Goal: Task Accomplishment & Management: Use online tool/utility

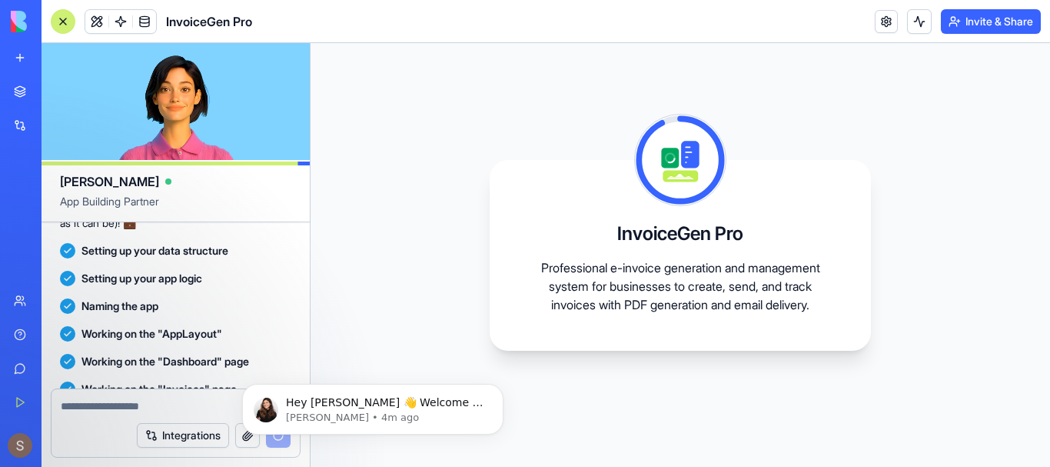
scroll to position [304, 0]
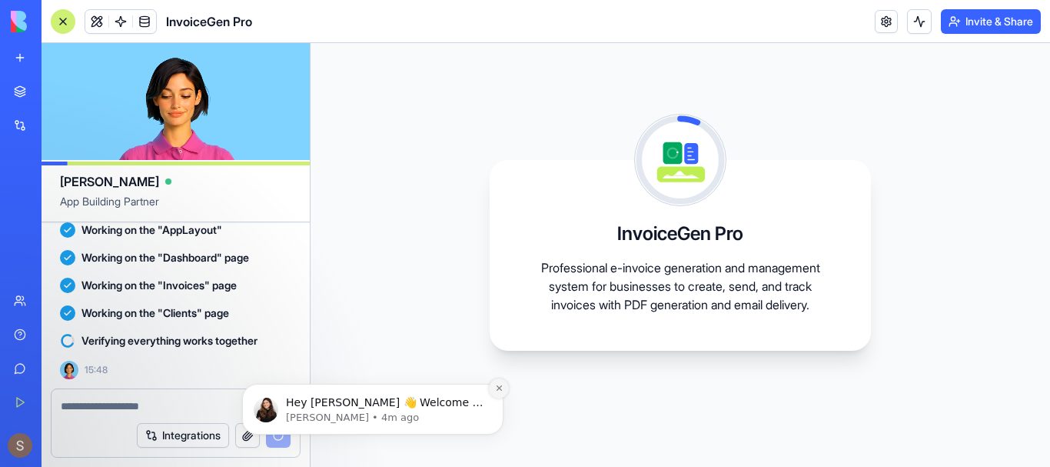
click at [494, 389] on button "Dismiss notification" at bounding box center [499, 388] width 20 height 20
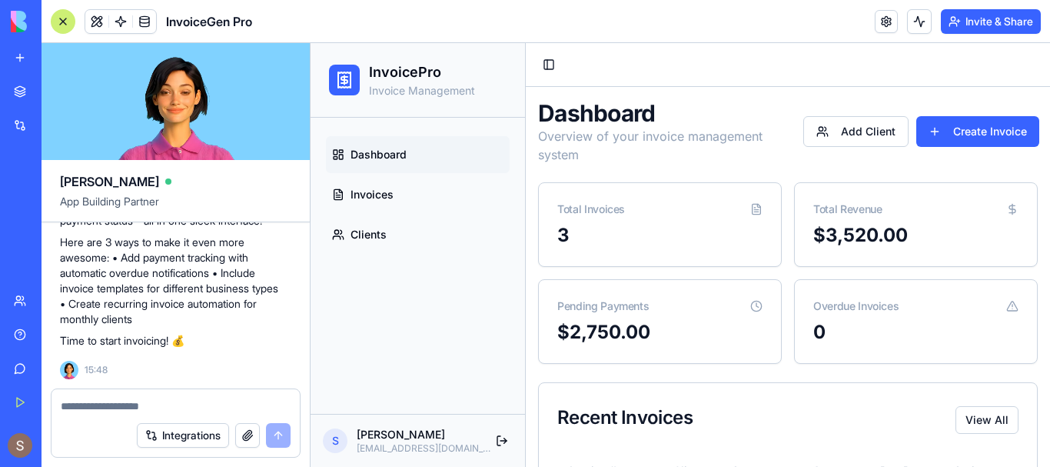
click at [63, 22] on div at bounding box center [63, 21] width 25 height 25
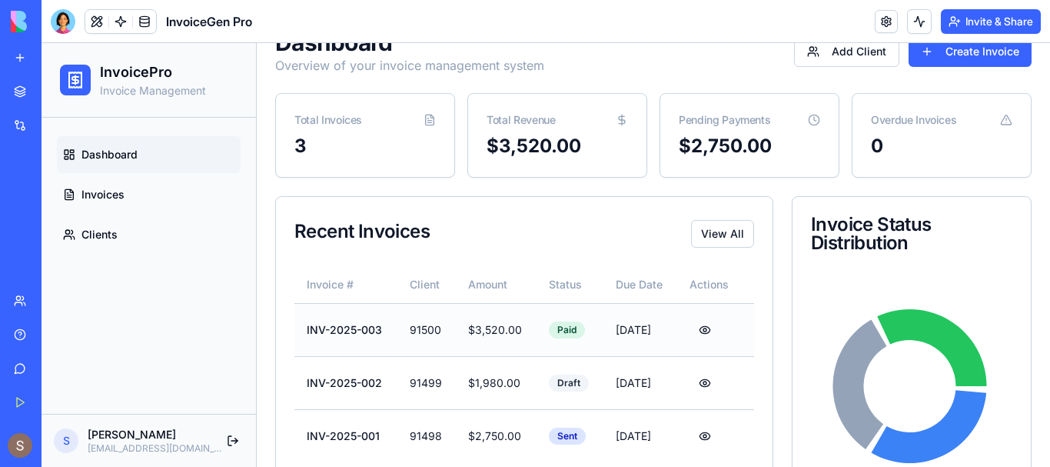
scroll to position [149, 0]
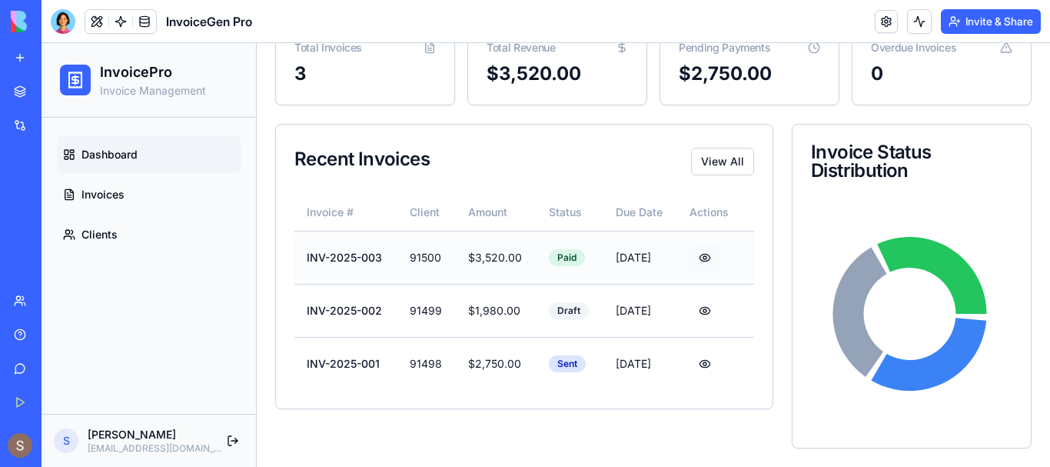
click at [695, 260] on button at bounding box center [705, 258] width 31 height 28
click at [698, 312] on button at bounding box center [705, 311] width 31 height 28
click at [560, 246] on td "Paid" at bounding box center [570, 257] width 67 height 53
click at [552, 266] on div "Paid" at bounding box center [567, 257] width 36 height 17
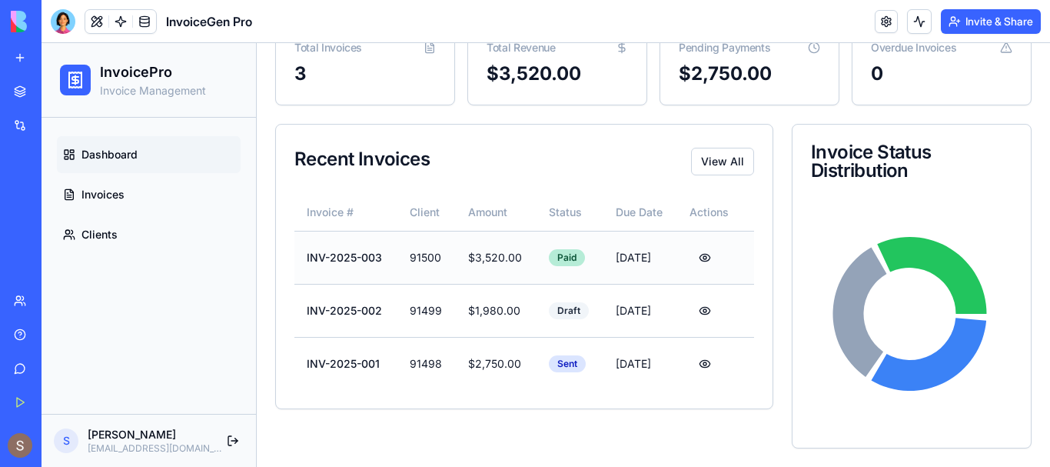
click at [549, 261] on div "Paid" at bounding box center [567, 257] width 36 height 17
click at [456, 261] on td "$3,520.00" at bounding box center [496, 257] width 81 height 53
click at [720, 176] on div "Recent Invoices View All" at bounding box center [524, 159] width 497 height 69
click at [715, 148] on button "View All" at bounding box center [722, 162] width 63 height 28
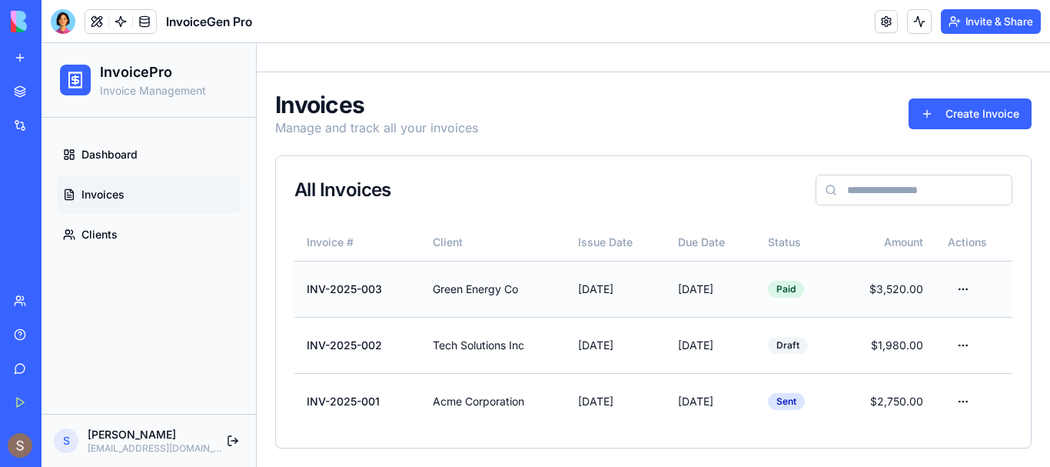
click at [301, 311] on td "INV-2025-003" at bounding box center [357, 289] width 126 height 56
click at [893, 202] on input at bounding box center [914, 190] width 197 height 31
click at [955, 288] on html "InvoicePro Invoice Management Dashboard Invoices Clients S [PERSON_NAME] [EMAIL…" at bounding box center [546, 247] width 1009 height 438
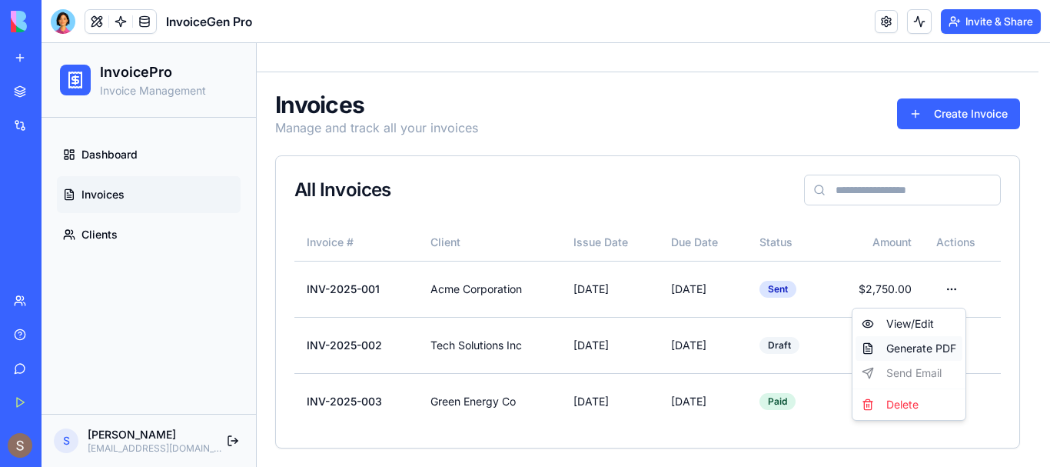
click at [904, 344] on div "Generate PDF" at bounding box center [909, 348] width 107 height 25
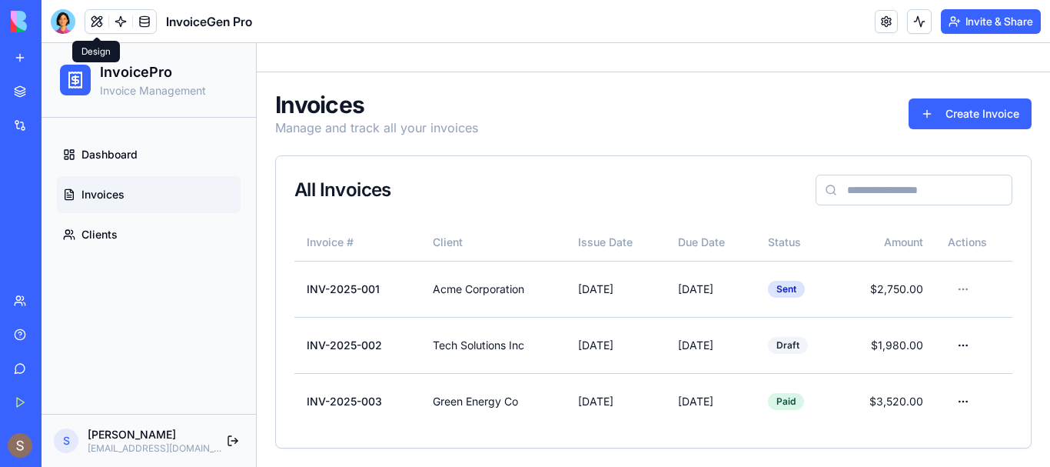
click at [98, 21] on span at bounding box center [96, 21] width 43 height 43
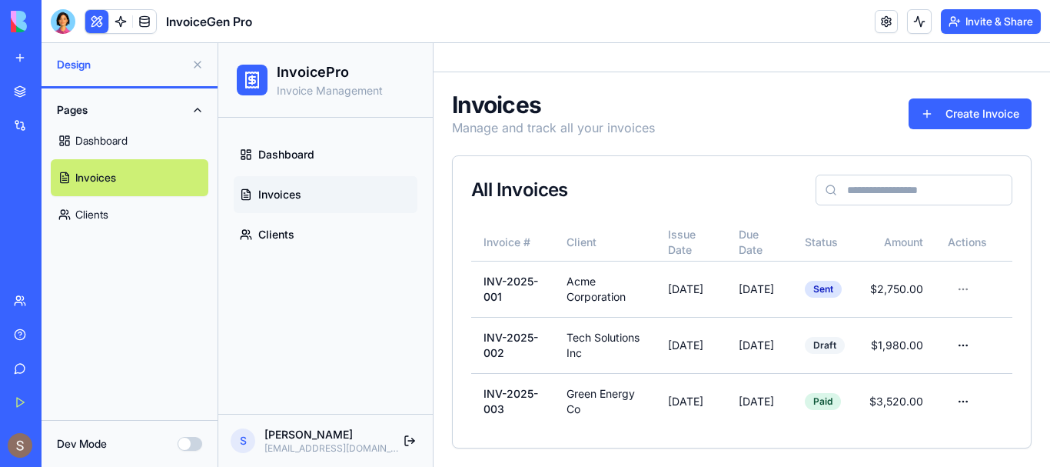
click at [98, 21] on button at bounding box center [96, 21] width 23 height 23
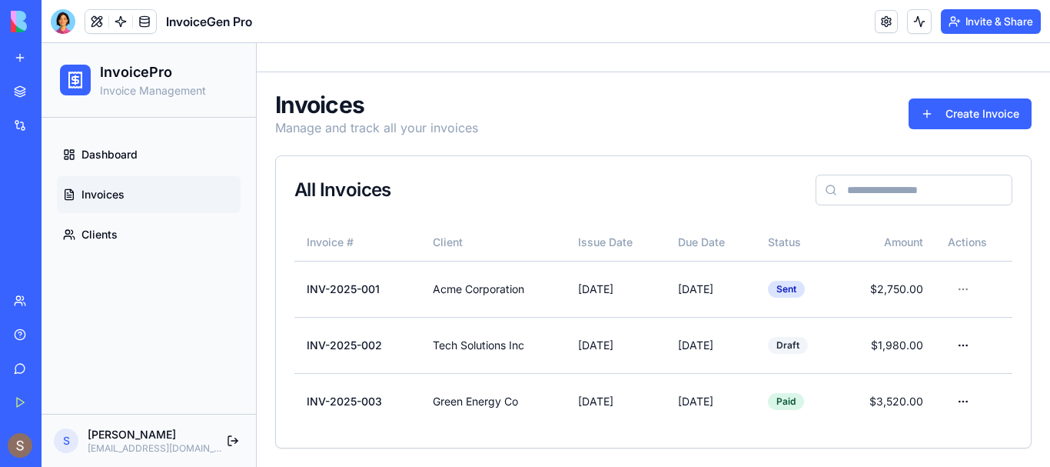
click at [98, 21] on button at bounding box center [96, 21] width 23 height 23
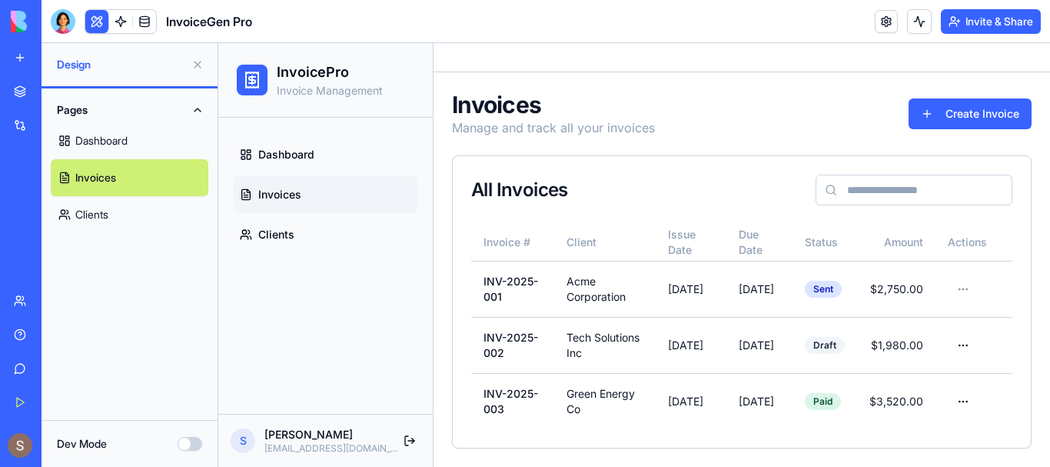
click at [124, 135] on link "Dashboard" at bounding box center [130, 140] width 158 height 37
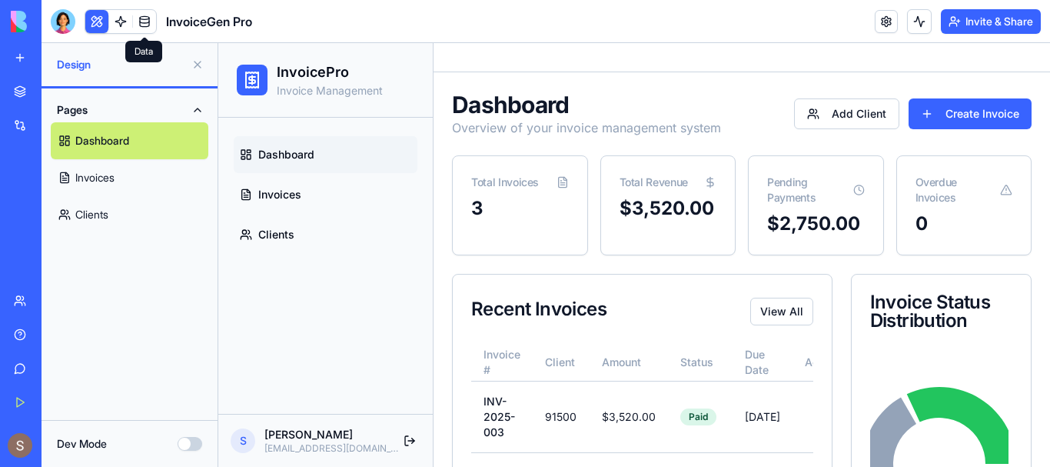
click at [123, 28] on span at bounding box center [120, 21] width 43 height 43
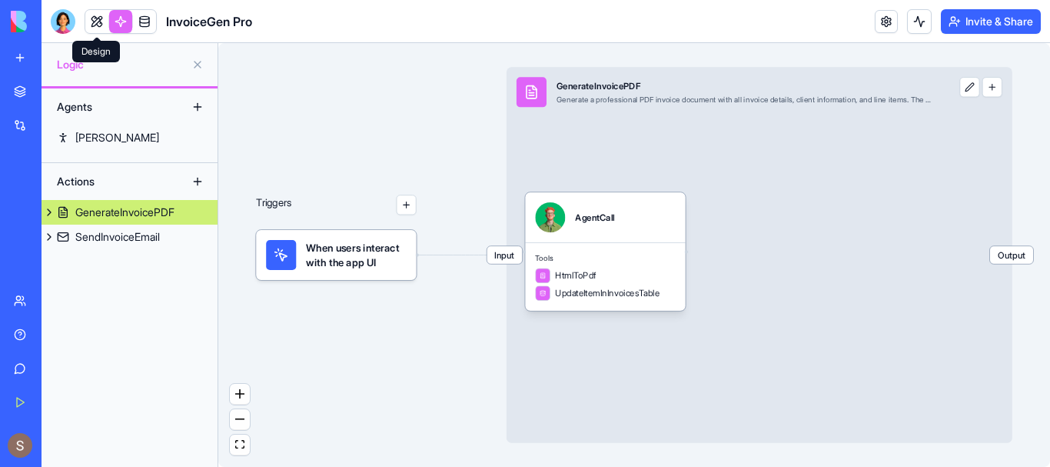
click at [100, 24] on link at bounding box center [96, 21] width 23 height 23
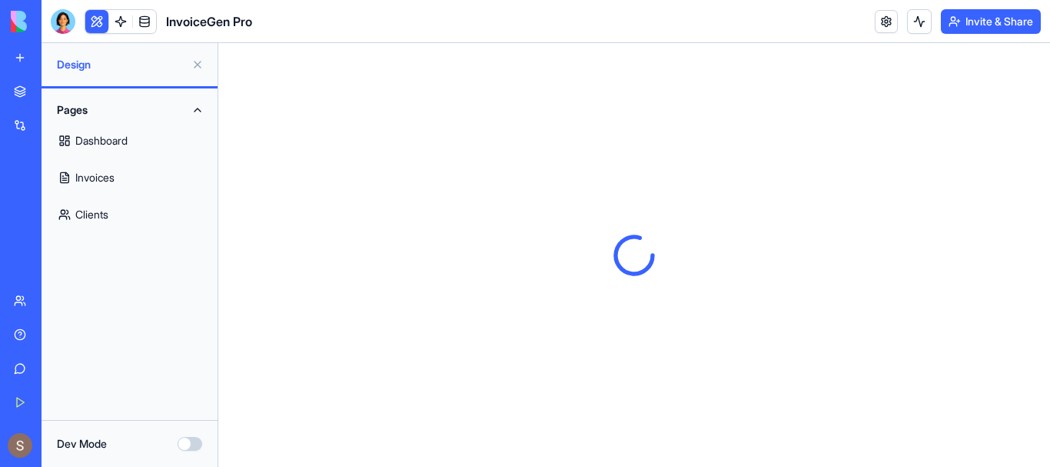
click at [198, 63] on button at bounding box center [197, 64] width 25 height 25
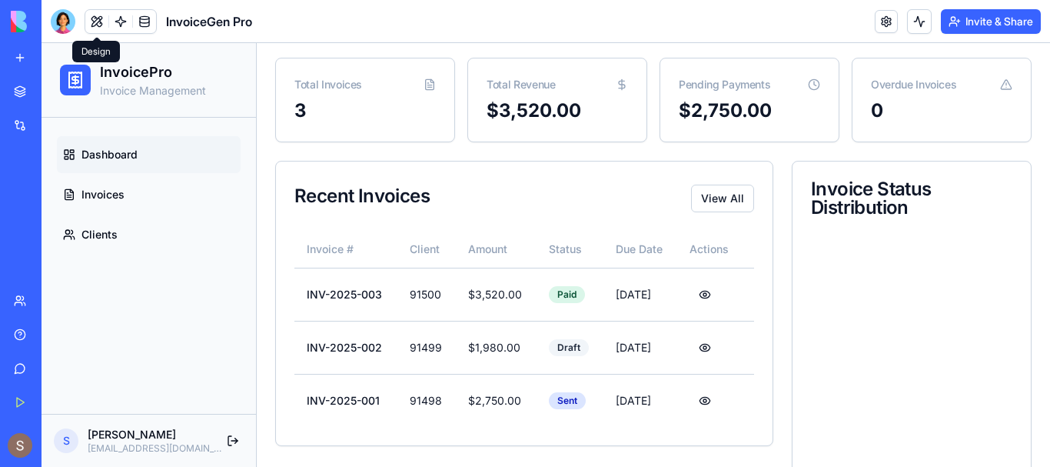
scroll to position [149, 0]
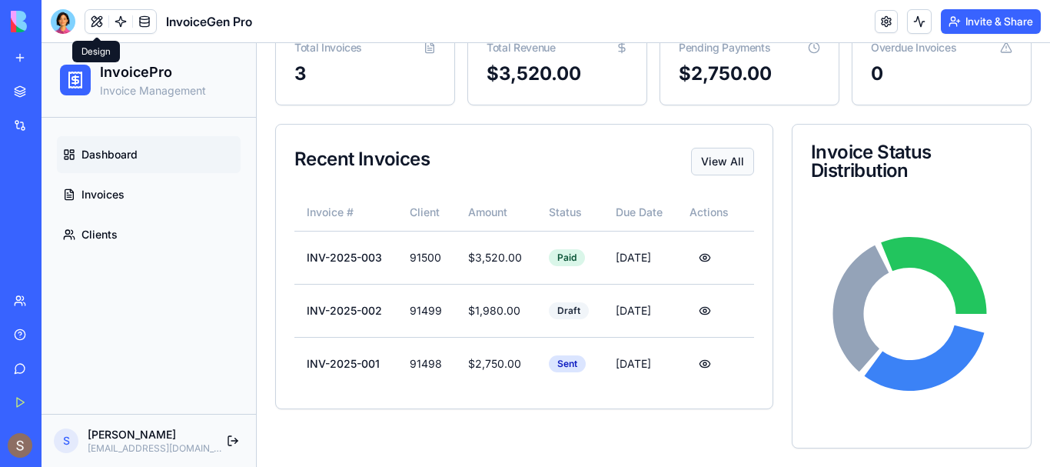
click at [715, 169] on button "View All" at bounding box center [722, 162] width 63 height 28
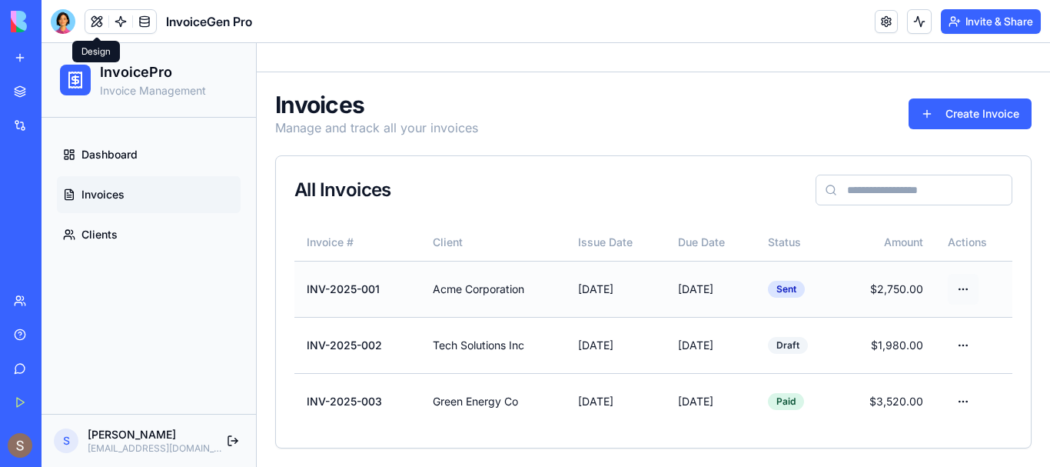
click at [950, 291] on html "InvoicePro Invoice Management Dashboard Invoices Clients S [PERSON_NAME] [EMAIL…" at bounding box center [546, 247] width 1009 height 438
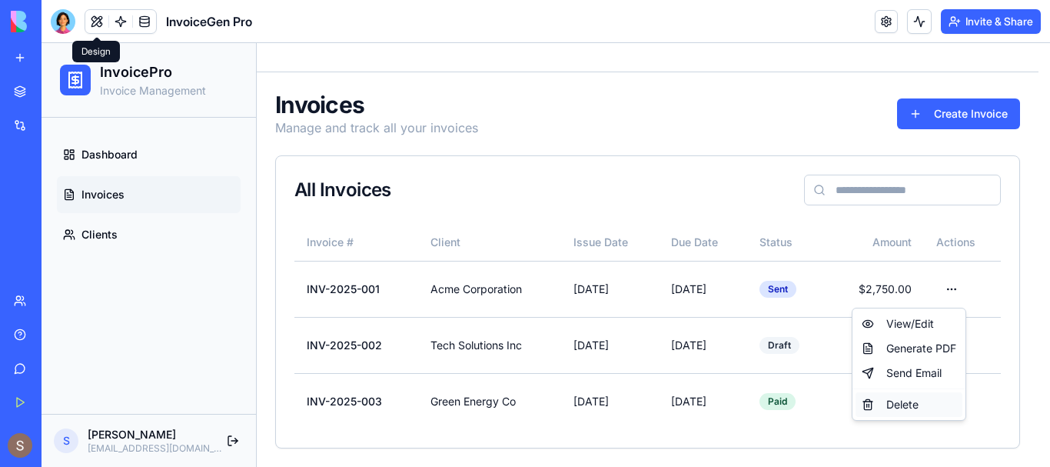
click at [901, 407] on div "Delete" at bounding box center [909, 404] width 107 height 25
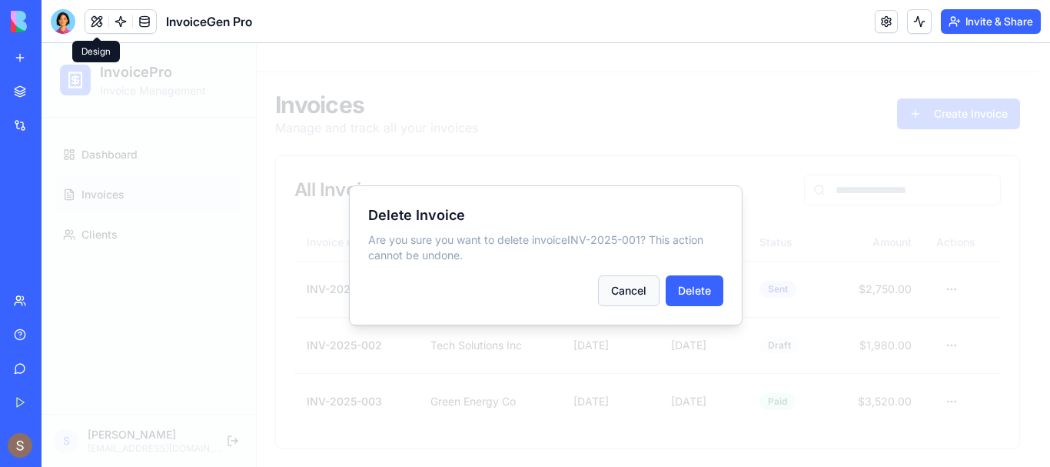
click at [657, 289] on button "Cancel" at bounding box center [629, 290] width 62 height 31
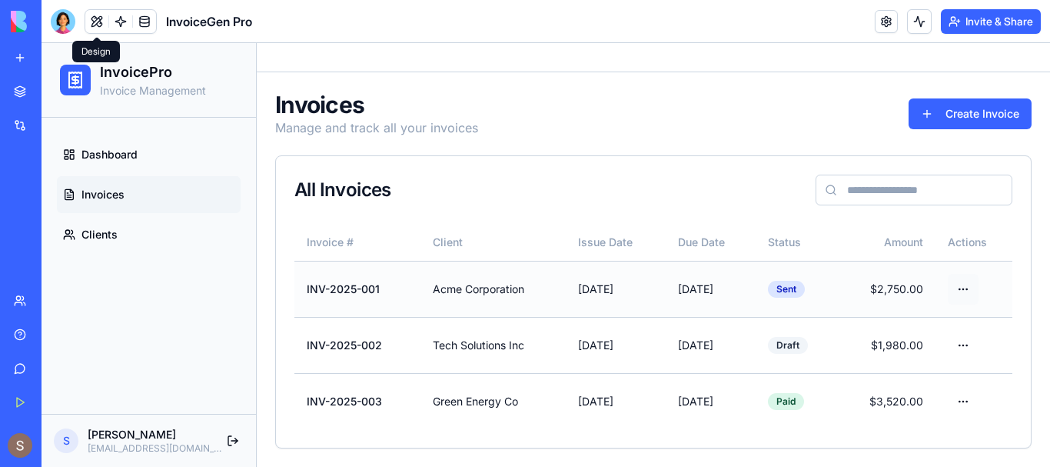
click at [943, 288] on html "InvoicePro Invoice Management Dashboard Invoices Clients S [PERSON_NAME] [EMAIL…" at bounding box center [546, 247] width 1009 height 438
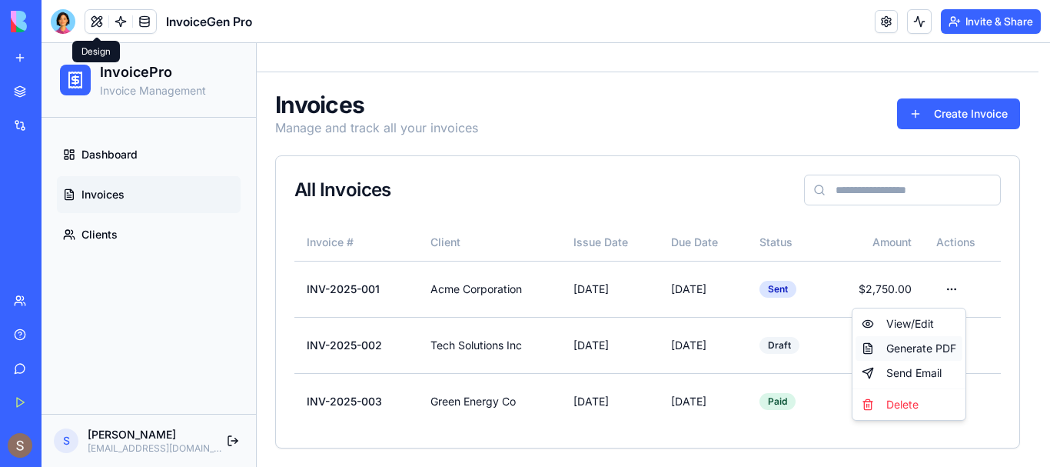
click at [896, 351] on div "Generate PDF" at bounding box center [909, 348] width 107 height 25
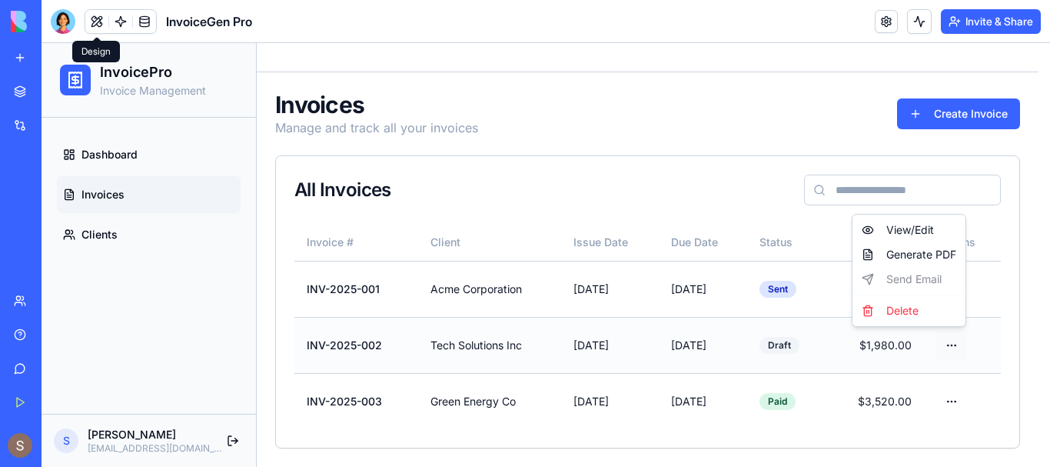
click at [952, 341] on html "InvoicePro Invoice Management Dashboard Invoices Clients S [PERSON_NAME] [EMAIL…" at bounding box center [546, 247] width 1009 height 438
click at [132, 248] on html "InvoicePro Invoice Management Dashboard Invoices Clients S [PERSON_NAME] [EMAIL…" at bounding box center [546, 247] width 1009 height 438
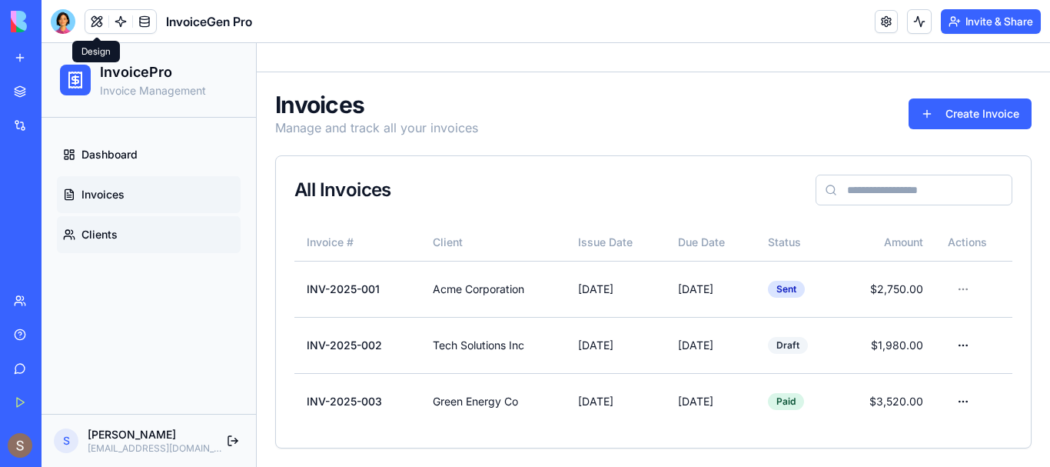
click at [128, 235] on link "Clients" at bounding box center [149, 234] width 184 height 37
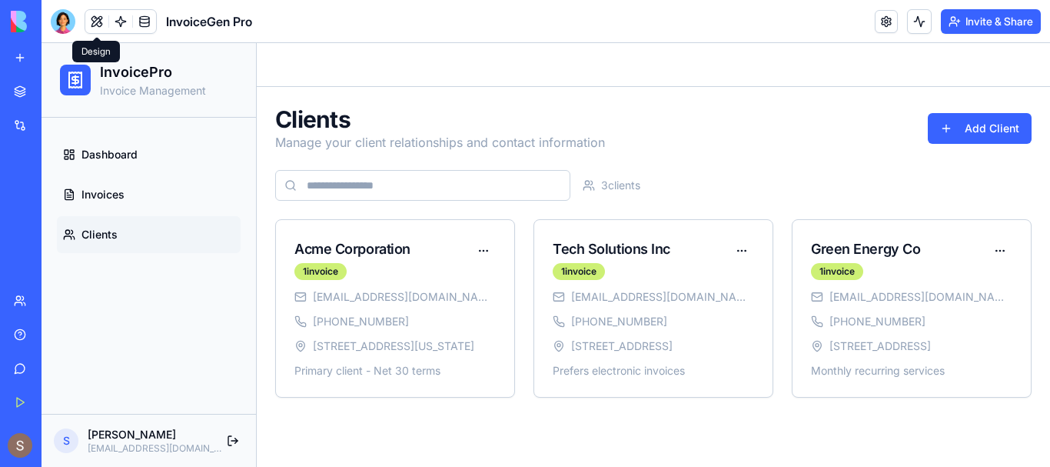
click at [464, 310] on div "[EMAIL_ADDRESS][DOMAIN_NAME] [PHONE_NUMBER] [STREET_ADDRESS][US_STATE] Primary …" at bounding box center [395, 343] width 238 height 108
click at [486, 247] on html "InvoicePro Invoice Management Dashboard Invoices Clients S [PERSON_NAME] [EMAIL…" at bounding box center [546, 255] width 1009 height 424
click at [477, 243] on html "InvoicePro Invoice Management Dashboard Invoices Clients S [PERSON_NAME] [EMAIL…" at bounding box center [546, 255] width 1009 height 424
click at [307, 271] on div "1 invoice" at bounding box center [320, 271] width 52 height 17
click at [635, 182] on span "3 client s" at bounding box center [620, 185] width 39 height 15
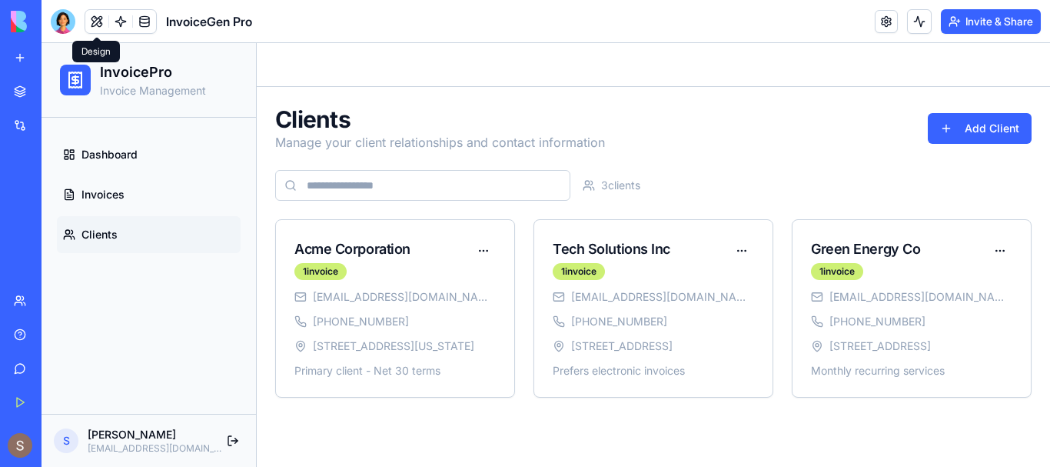
click at [427, 183] on input at bounding box center [422, 185] width 295 height 31
click at [840, 161] on div "Clients Manage your client relationships and contact information Add Client 3 c…" at bounding box center [653, 251] width 757 height 292
click at [188, 144] on link "Dashboard" at bounding box center [149, 154] width 184 height 37
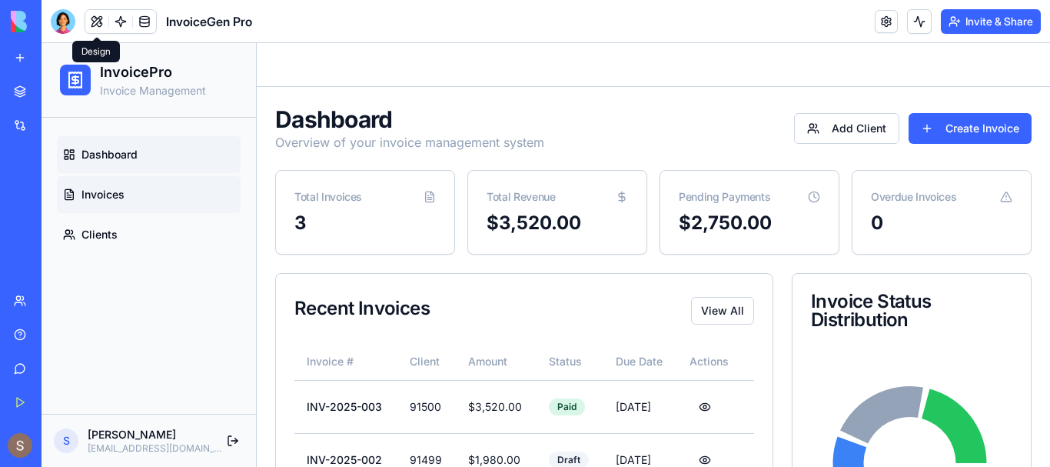
click at [190, 201] on link "Invoices" at bounding box center [149, 194] width 184 height 37
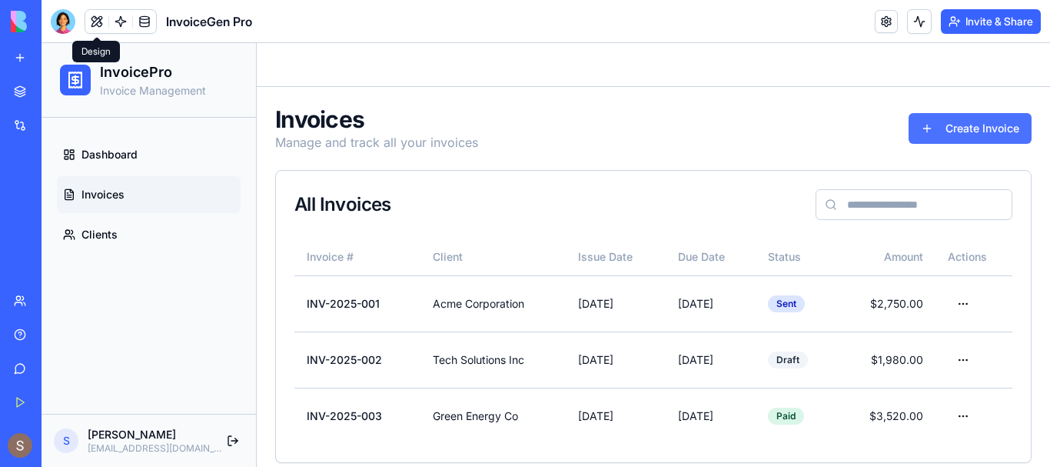
click at [933, 118] on button "Create Invoice" at bounding box center [970, 128] width 123 height 31
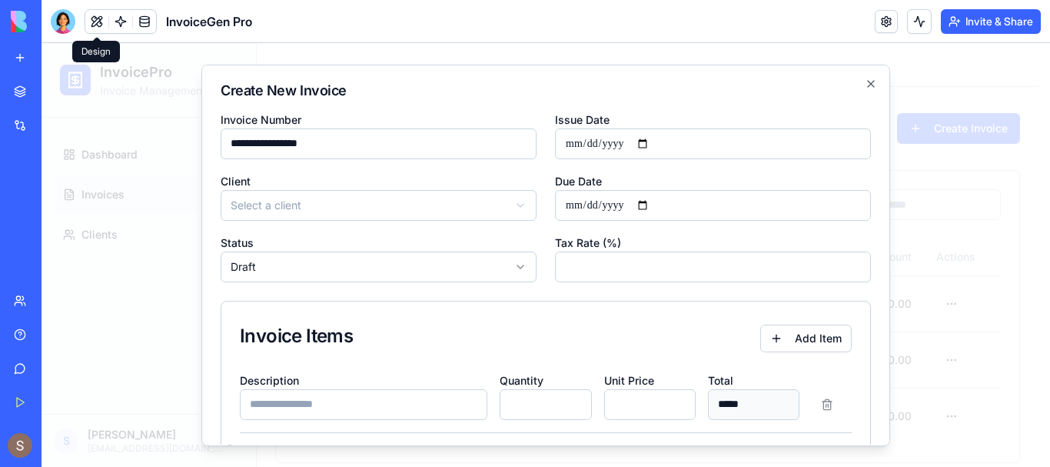
click at [405, 245] on div "Status Draft ***** **** **** ******* *********" at bounding box center [379, 257] width 316 height 49
click at [400, 218] on body "**********" at bounding box center [540, 262] width 997 height 438
click at [407, 254] on body "**********" at bounding box center [540, 262] width 997 height 438
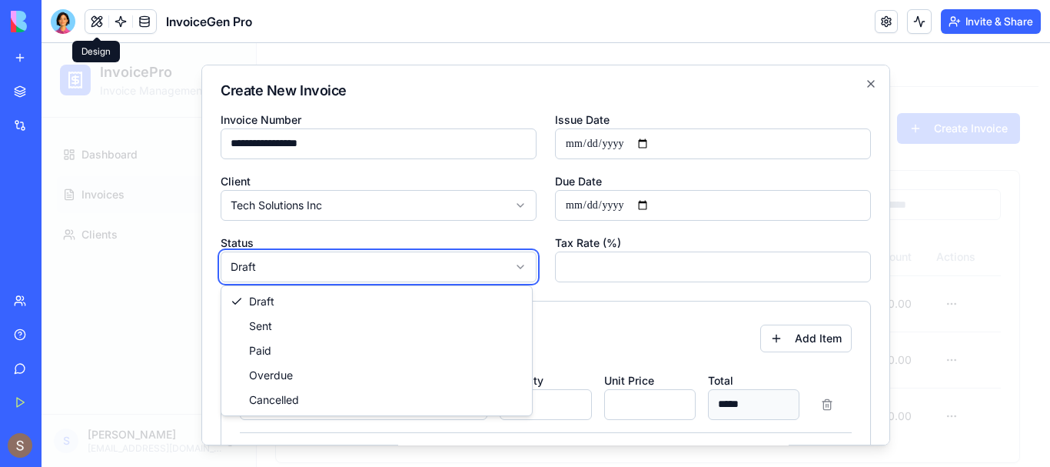
click at [603, 310] on body "**********" at bounding box center [540, 262] width 997 height 438
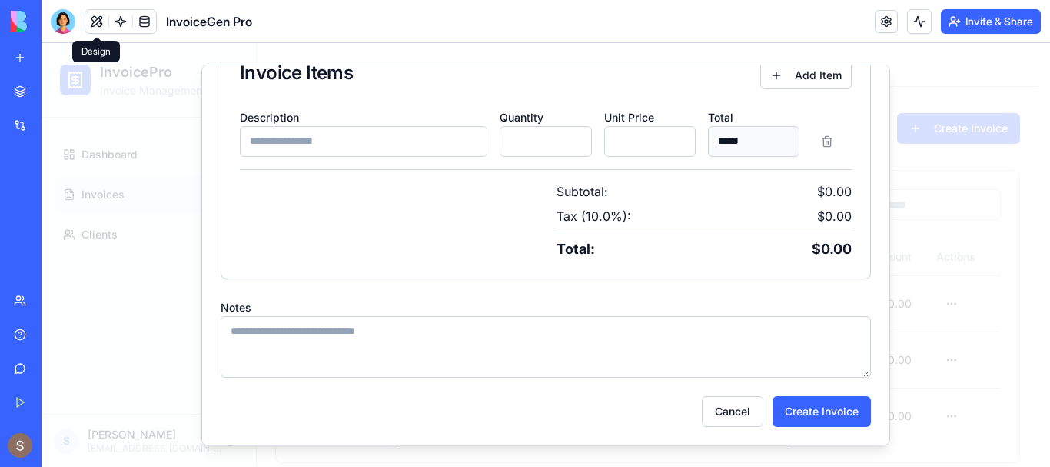
click at [773, 412] on button "Create Invoice" at bounding box center [822, 411] width 98 height 31
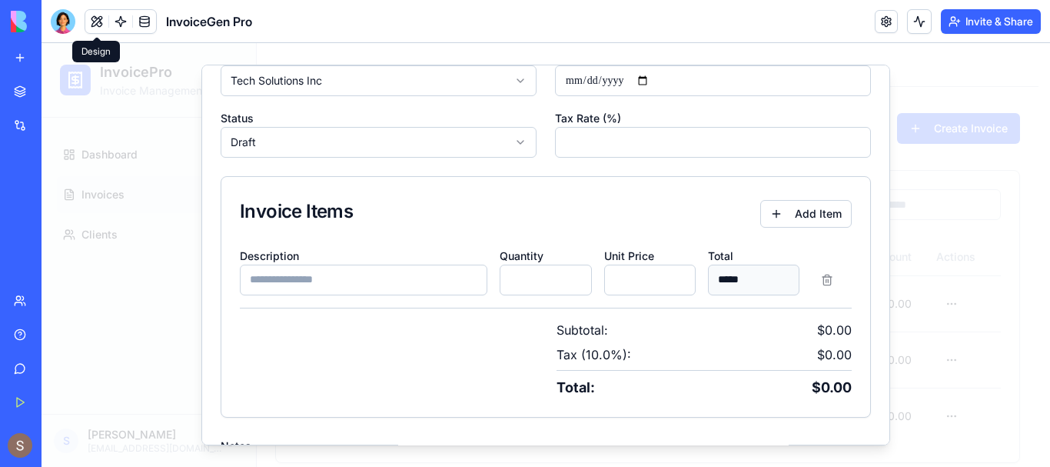
click at [609, 62] on div at bounding box center [546, 255] width 1009 height 424
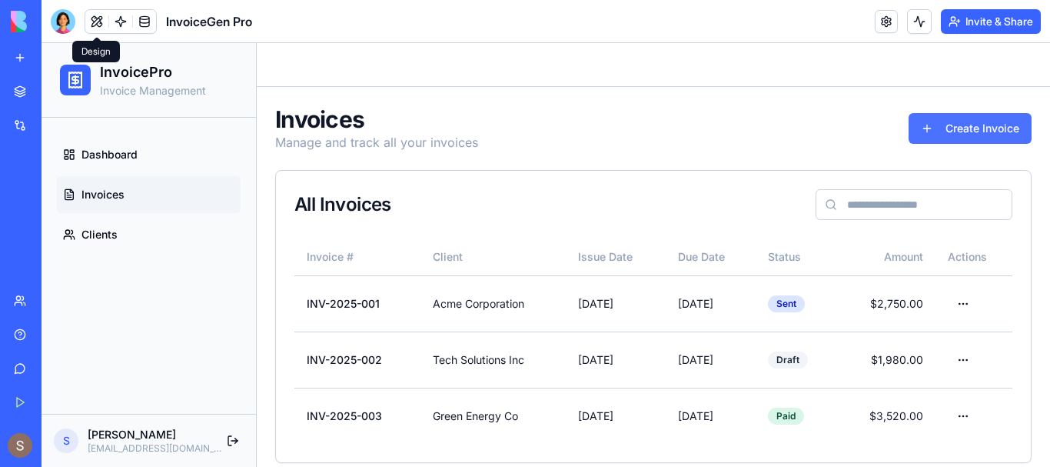
click at [963, 128] on button "Create Invoice" at bounding box center [970, 128] width 123 height 31
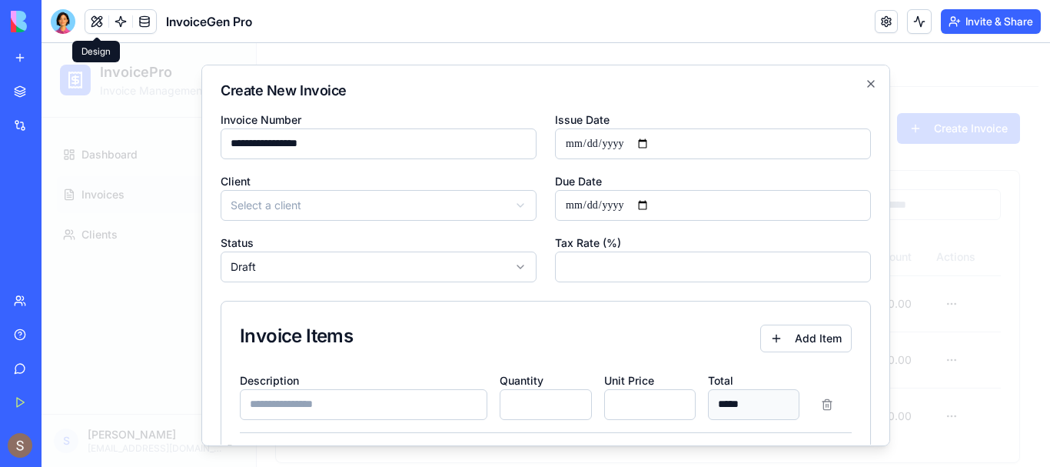
click at [813, 51] on div at bounding box center [546, 255] width 1009 height 424
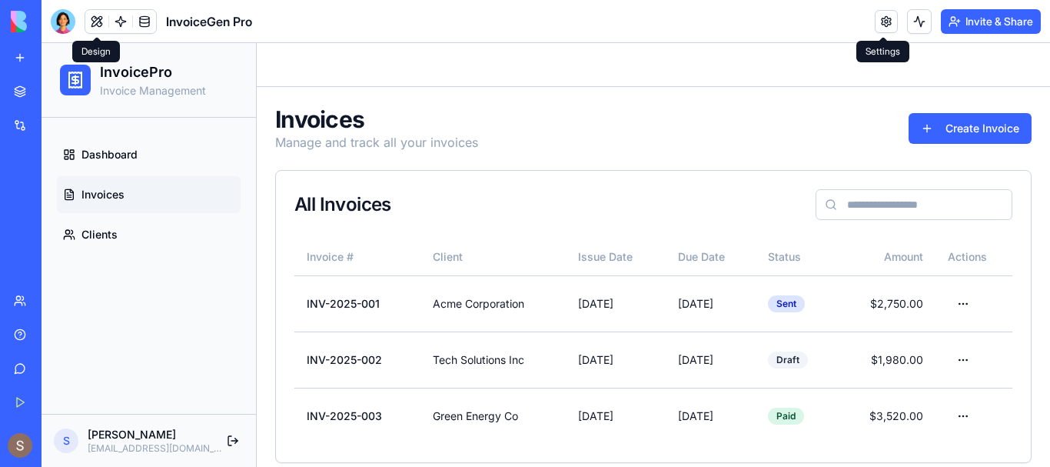
click at [886, 26] on link at bounding box center [886, 21] width 23 height 23
click at [914, 26] on button at bounding box center [919, 21] width 25 height 25
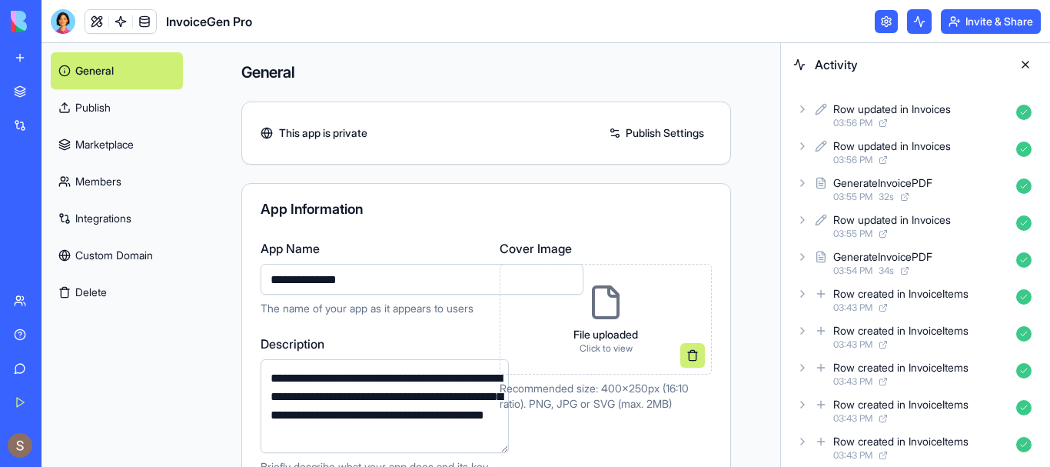
click at [908, 196] on icon at bounding box center [904, 196] width 9 height 9
click at [1031, 65] on button at bounding box center [1025, 64] width 25 height 25
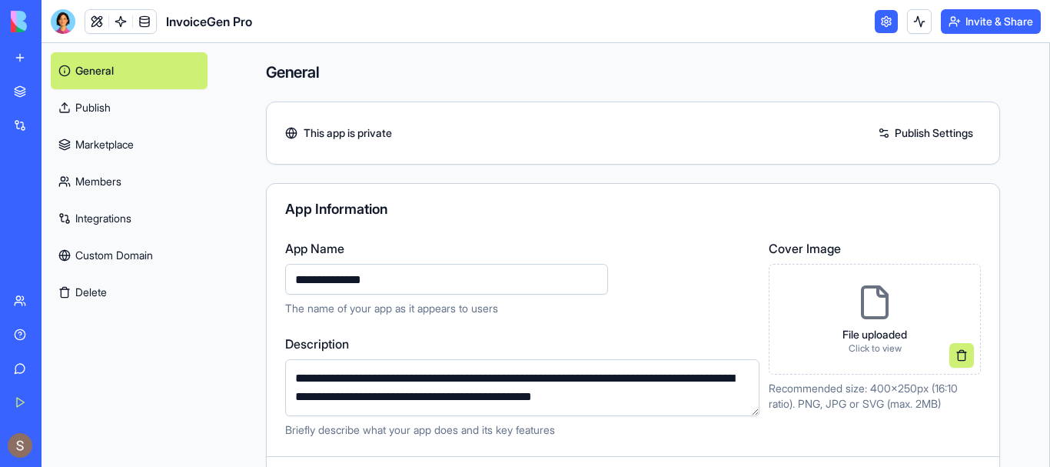
click at [1013, 65] on div "**********" at bounding box center [546, 255] width 1009 height 424
click at [108, 98] on link "Publish" at bounding box center [129, 107] width 156 height 37
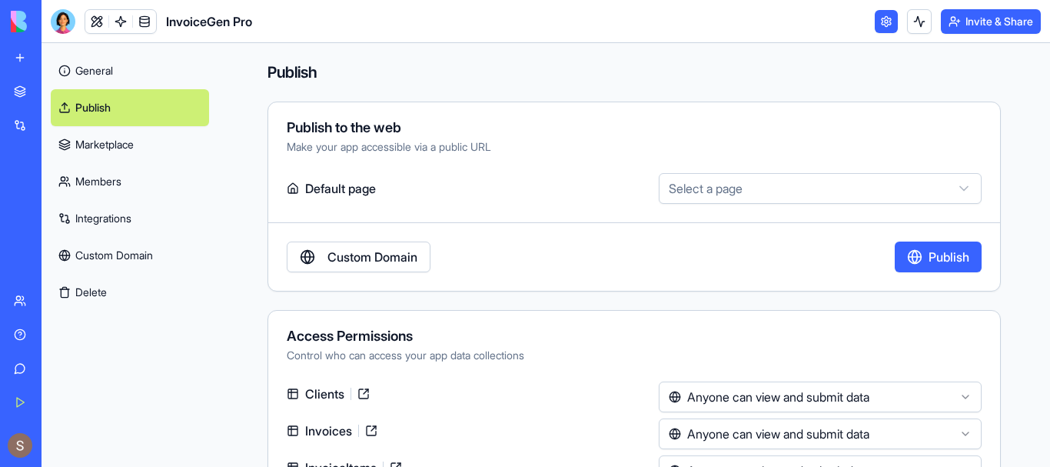
click at [108, 74] on link "General" at bounding box center [130, 70] width 158 height 37
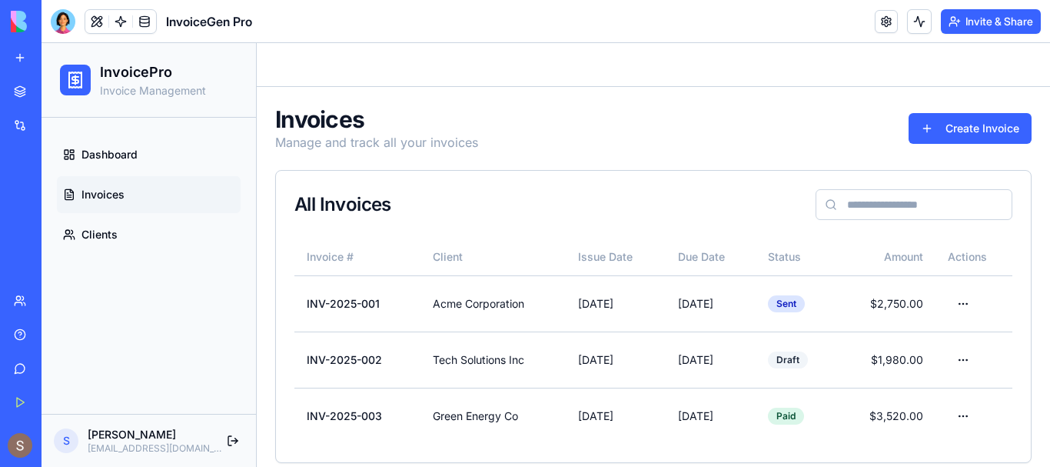
click at [78, 71] on icon at bounding box center [75, 80] width 18 height 18
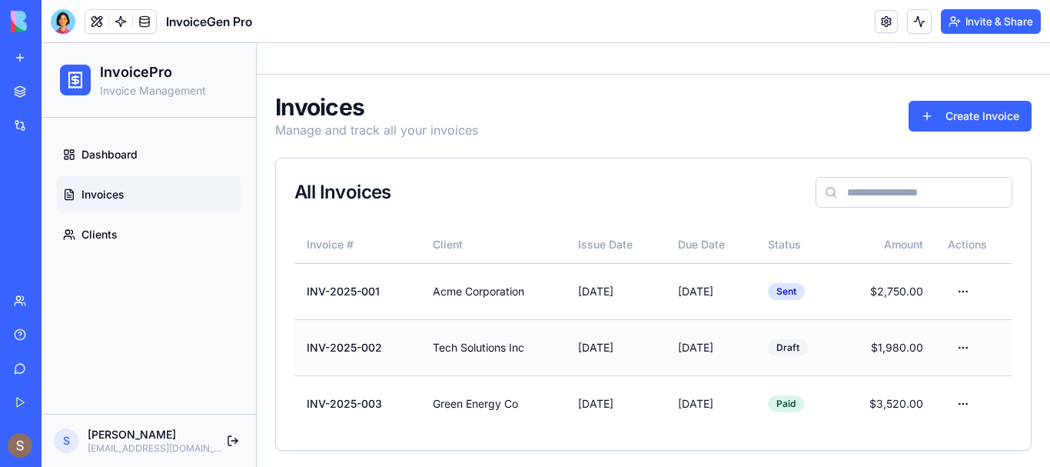
scroll to position [15, 0]
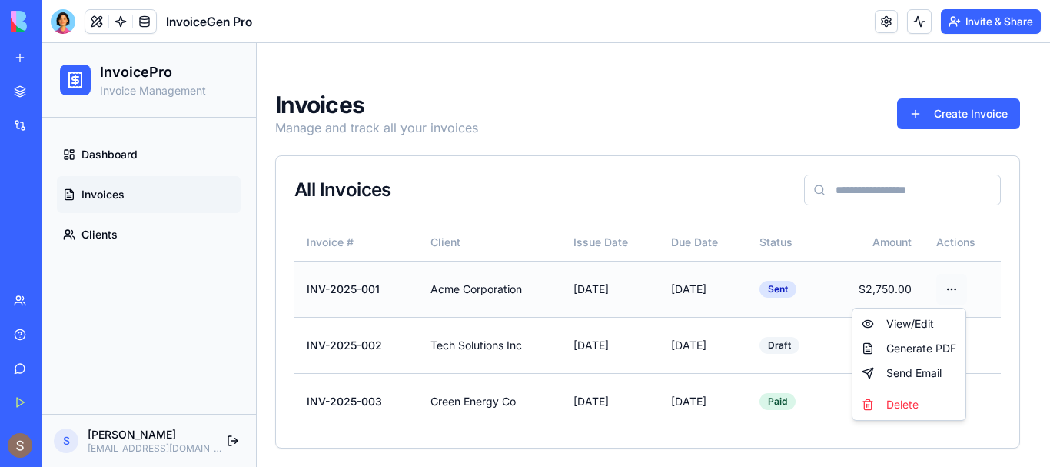
click at [956, 291] on html "InvoicePro Invoice Management Dashboard Invoices Clients S [PERSON_NAME] [EMAIL…" at bounding box center [546, 247] width 1009 height 438
click at [919, 366] on div "Send Email" at bounding box center [909, 373] width 107 height 25
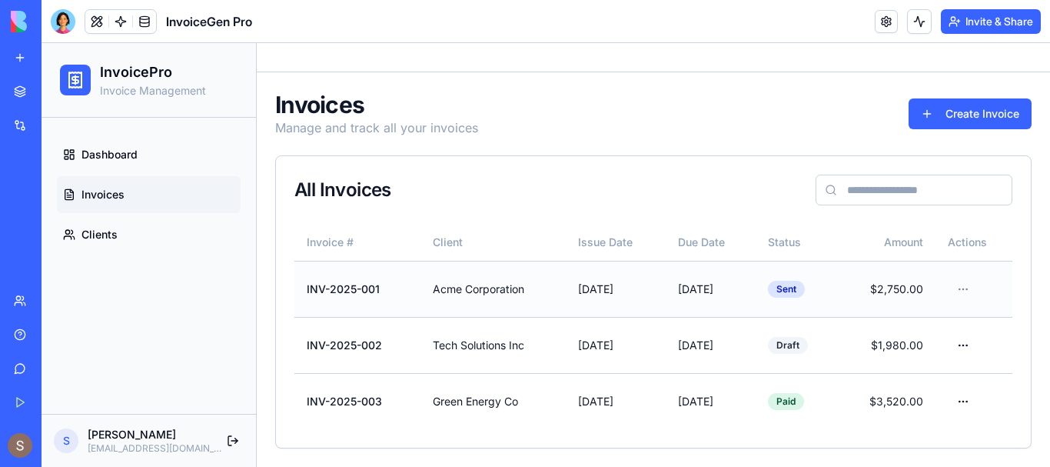
click at [566, 289] on td "[DATE]" at bounding box center [616, 289] width 100 height 56
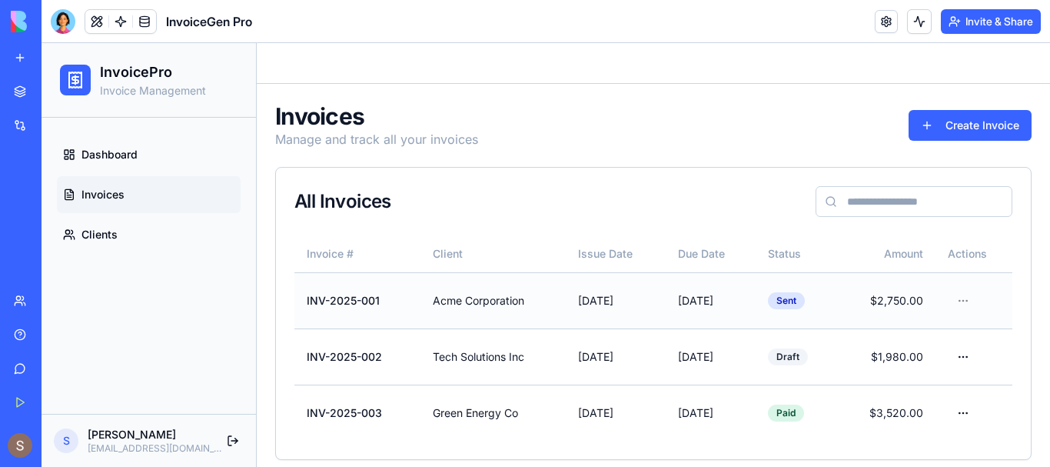
scroll to position [0, 0]
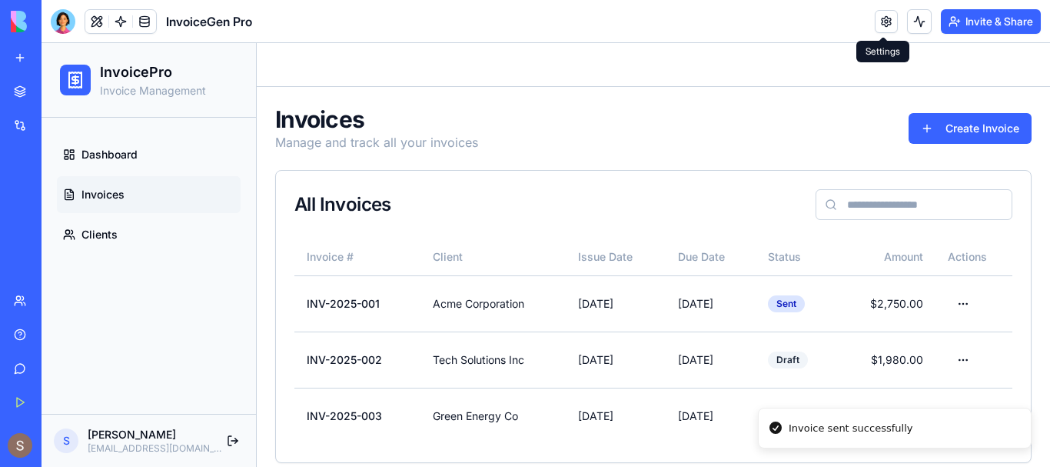
click at [875, 28] on link at bounding box center [886, 21] width 23 height 23
click at [72, 146] on link "Dashboard" at bounding box center [149, 154] width 184 height 37
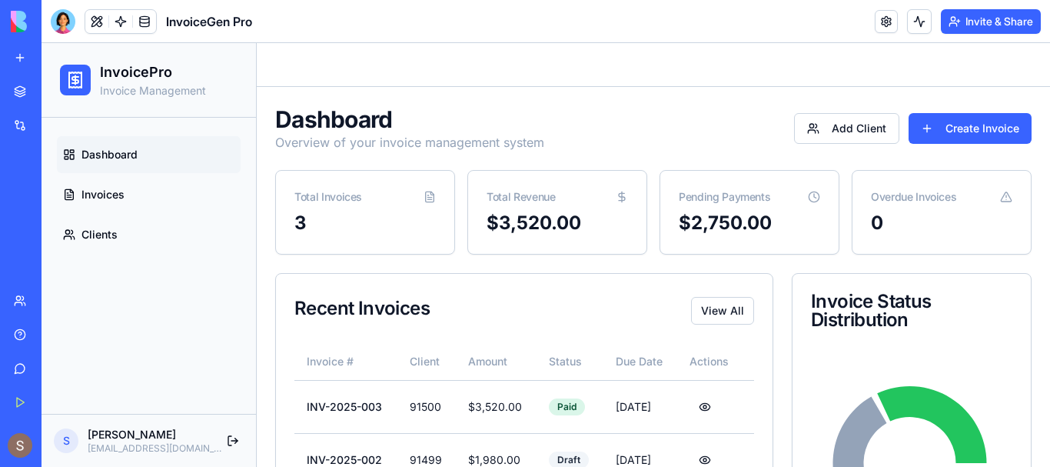
click at [885, 244] on div "0" at bounding box center [942, 232] width 178 height 43
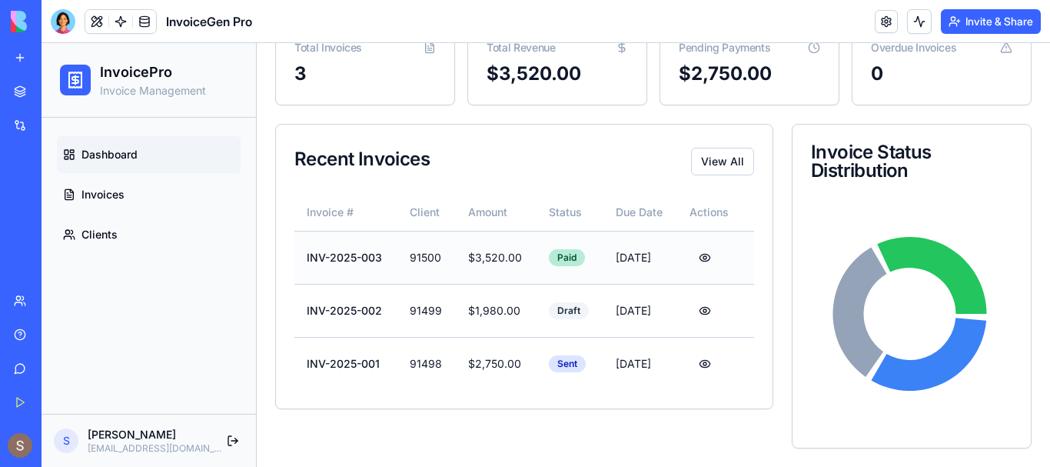
click at [549, 257] on div "Paid" at bounding box center [567, 257] width 36 height 17
drag, startPoint x: 424, startPoint y: 254, endPoint x: 271, endPoint y: 284, distance: 155.9
click at [423, 254] on td "91500" at bounding box center [426, 257] width 58 height 53
drag, startPoint x: 298, startPoint y: 214, endPoint x: 304, endPoint y: 238, distance: 25.6
click at [304, 217] on th "Invoice #" at bounding box center [345, 212] width 103 height 37
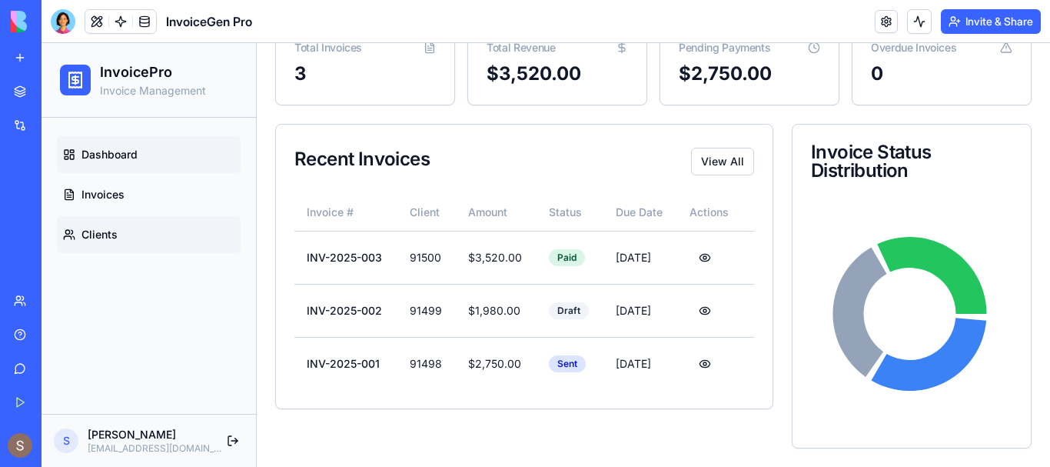
click at [141, 251] on link "Clients" at bounding box center [149, 234] width 184 height 37
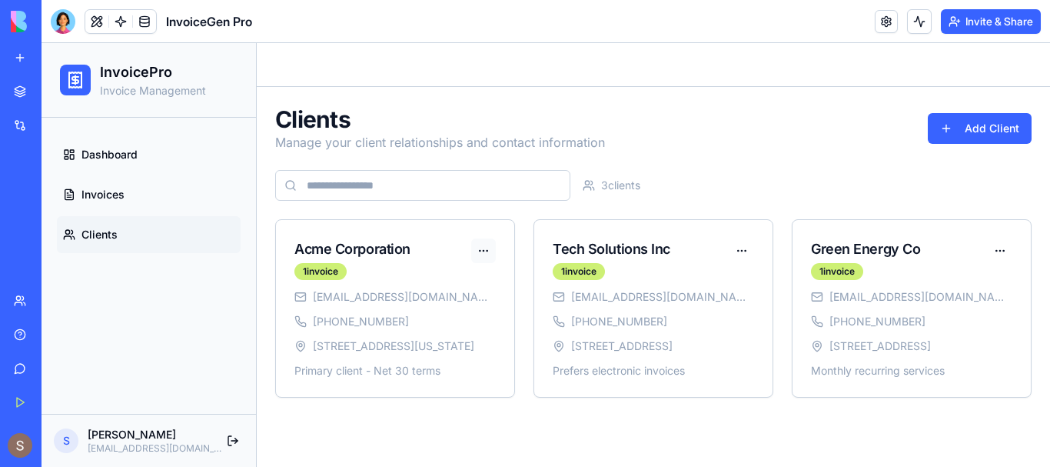
click at [488, 252] on html "InvoicePro Invoice Management Dashboard Invoices Clients S [PERSON_NAME] [EMAIL…" at bounding box center [546, 255] width 1009 height 424
click at [747, 268] on html "InvoicePro Invoice Management Dashboard Invoices Clients S [PERSON_NAME] [EMAIL…" at bounding box center [546, 255] width 1009 height 424
click at [477, 256] on html "InvoicePro Invoice Management Dashboard Invoices Clients S [PERSON_NAME] [EMAIL…" at bounding box center [546, 255] width 1009 height 424
click at [469, 304] on div "Create Invoice" at bounding box center [437, 306] width 110 height 25
click at [973, 114] on button "Add Client" at bounding box center [980, 128] width 104 height 31
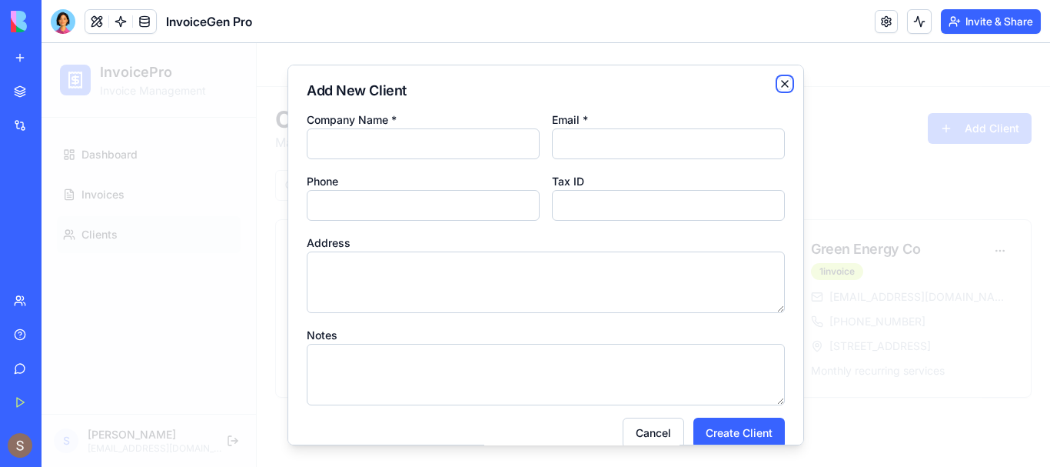
click at [779, 83] on icon "button" at bounding box center [785, 84] width 12 height 12
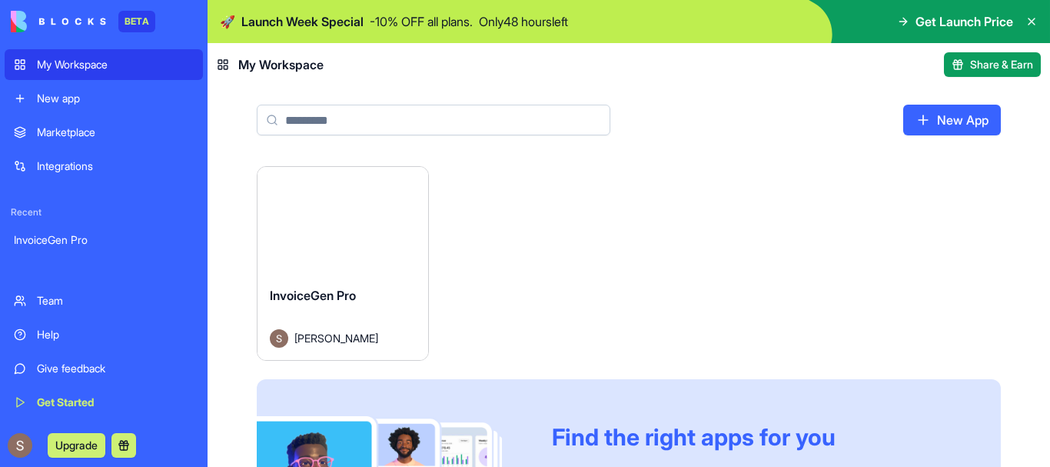
click at [403, 187] on html "BETA My Workspace New app Marketplace Integrations Recent InvoiceGen Pro Team H…" at bounding box center [525, 233] width 1050 height 467
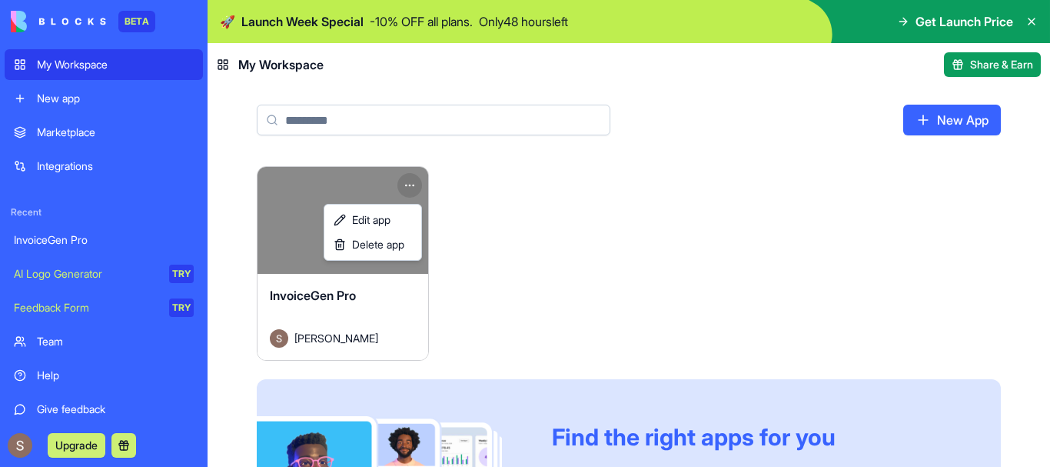
click at [508, 199] on html "BETA My Workspace New app Marketplace Integrations Recent InvoiceGen Pro AI Log…" at bounding box center [525, 233] width 1050 height 467
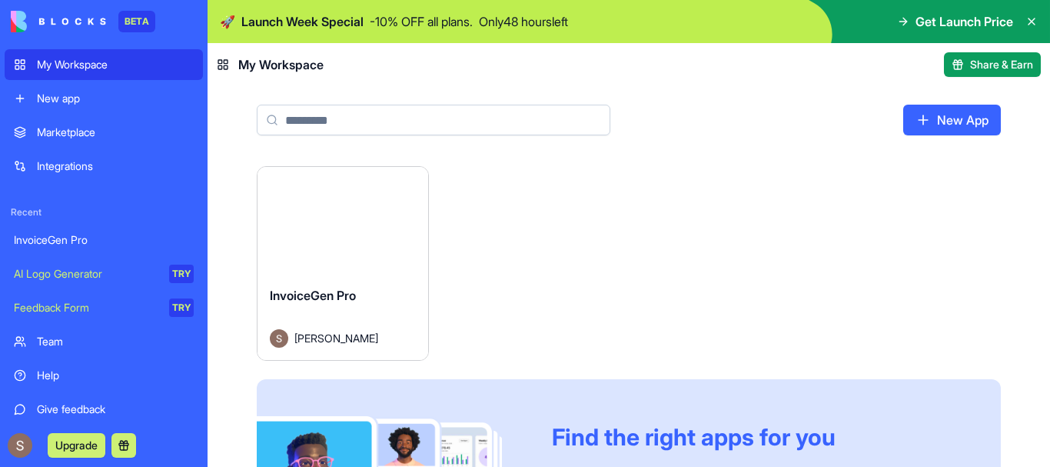
click at [326, 221] on button "Launch" at bounding box center [342, 220] width 115 height 31
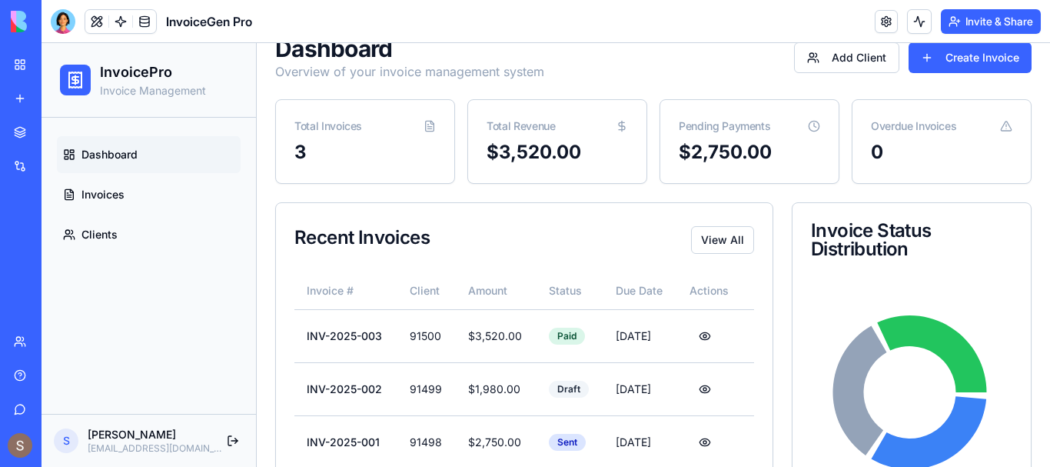
scroll to position [149, 0]
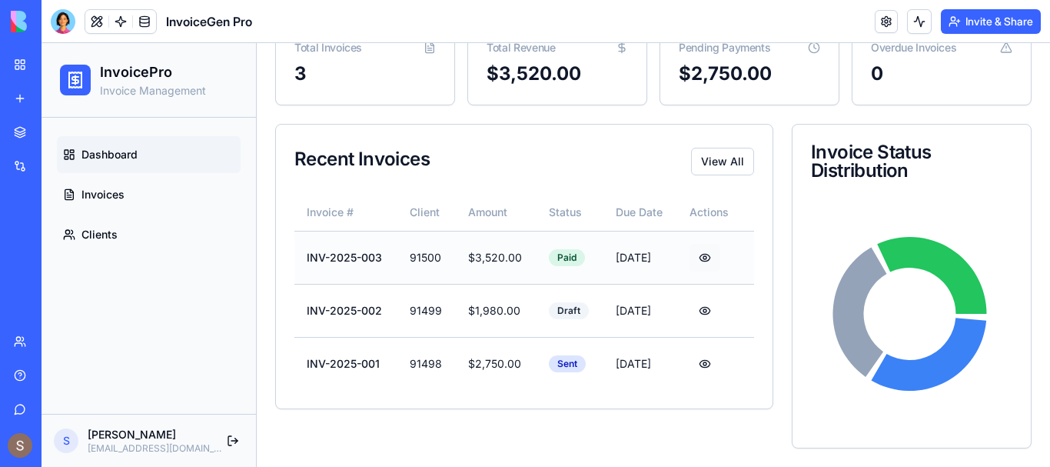
click at [700, 261] on button at bounding box center [705, 258] width 31 height 28
click at [697, 311] on button at bounding box center [705, 311] width 31 height 28
drag, startPoint x: 857, startPoint y: 261, endPoint x: 867, endPoint y: 261, distance: 10.0
click at [860, 261] on icon at bounding box center [860, 312] width 54 height 130
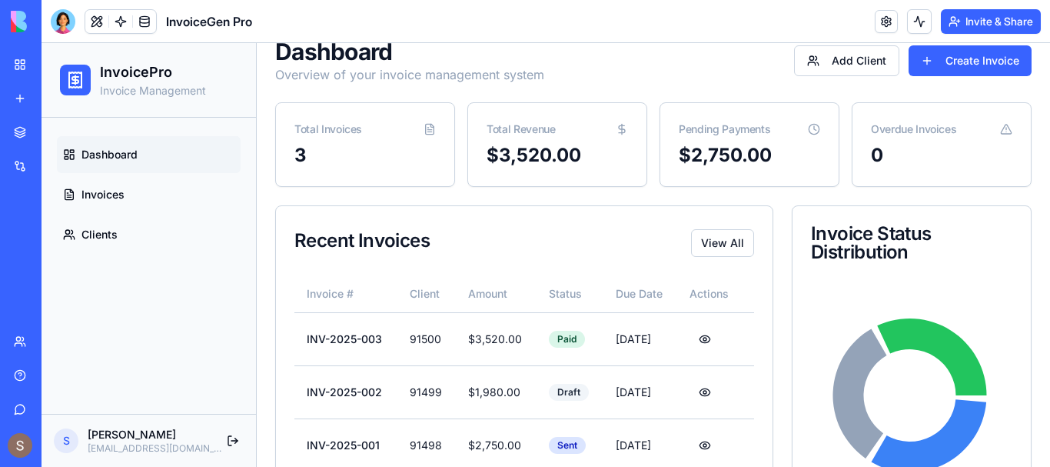
scroll to position [0, 0]
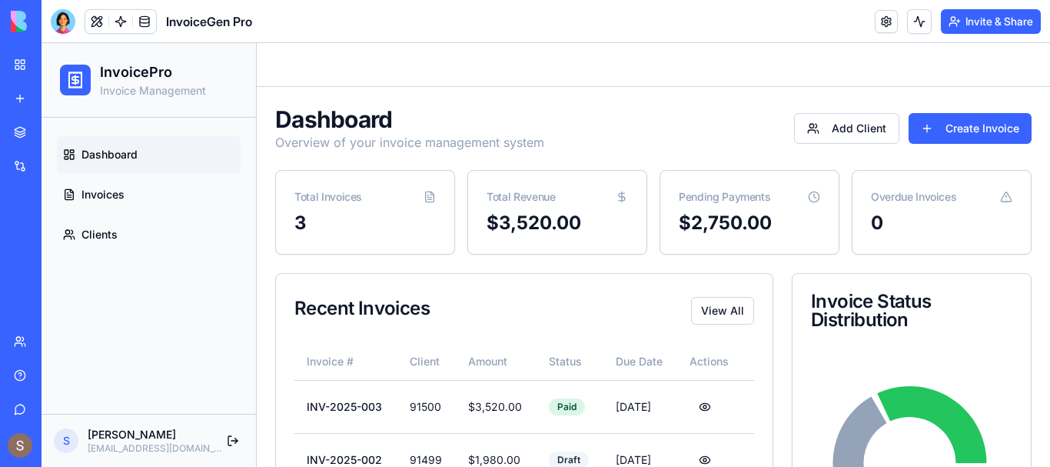
click at [1000, 198] on icon at bounding box center [1006, 197] width 12 height 12
click at [832, 122] on button "Add Client" at bounding box center [846, 128] width 105 height 31
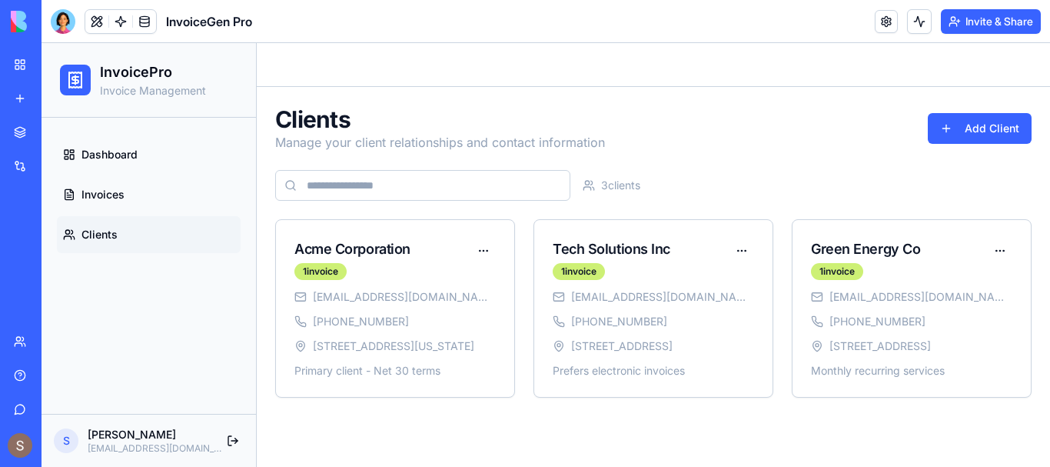
click at [324, 184] on input at bounding box center [422, 185] width 295 height 31
click at [600, 189] on div "3 client s" at bounding box center [612, 185] width 58 height 15
click at [687, 155] on div "Clients Manage your client relationships and contact information Add Client 3 c…" at bounding box center [653, 251] width 757 height 292
click at [140, 154] on link "Dashboard" at bounding box center [149, 154] width 184 height 37
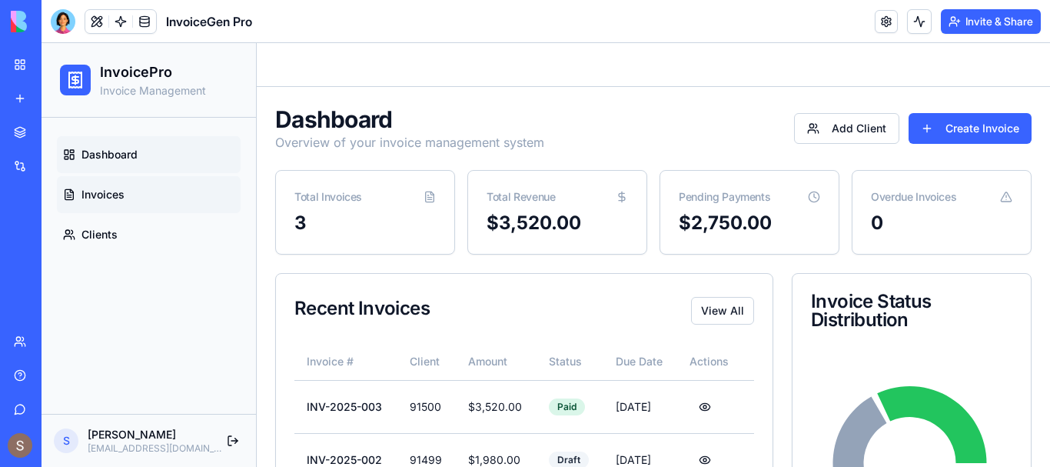
click at [120, 198] on span "Invoices" at bounding box center [102, 194] width 43 height 15
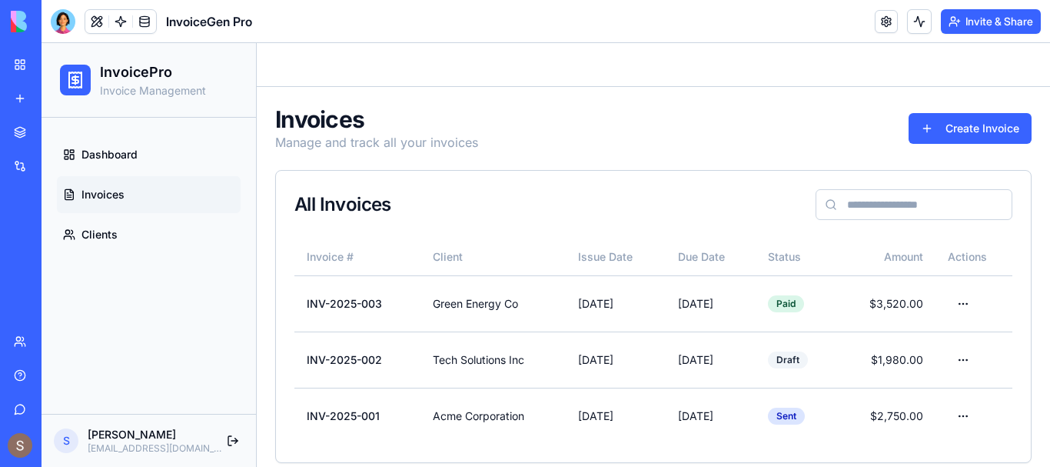
click at [126, 234] on link "Clients" at bounding box center [149, 234] width 184 height 37
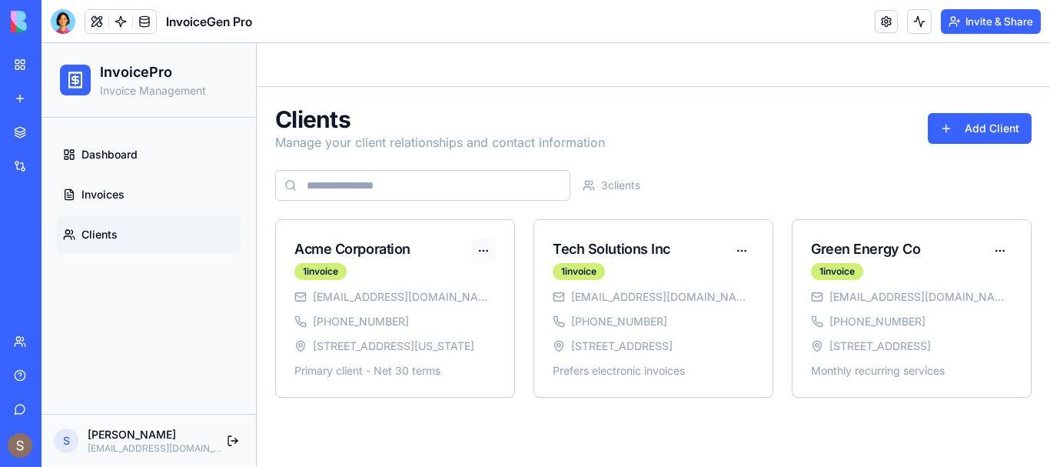
click at [481, 252] on html "InvoicePro Invoice Management Dashboard Invoices Clients S [PERSON_NAME] [EMAIL…" at bounding box center [546, 255] width 1009 height 424
click at [611, 172] on html "InvoicePro Invoice Management Dashboard Invoices Clients S [PERSON_NAME] [EMAIL…" at bounding box center [546, 255] width 1009 height 424
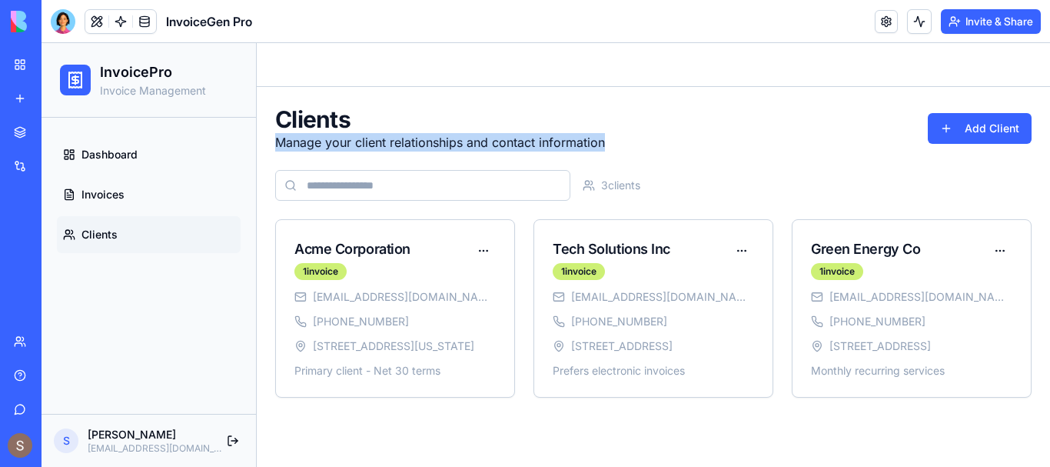
drag, startPoint x: 258, startPoint y: 133, endPoint x: 697, endPoint y: 147, distance: 439.2
click at [697, 147] on div "Clients Manage your client relationships and contact information Add Client 3 c…" at bounding box center [653, 251] width 793 height 329
click at [697, 147] on div "Clients Manage your client relationships and contact information Add Client" at bounding box center [653, 128] width 757 height 46
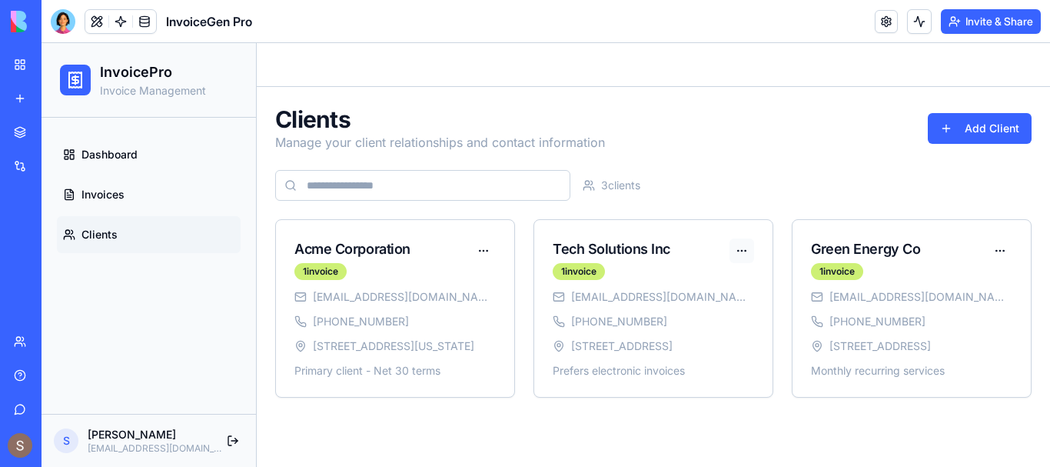
click at [740, 247] on html "InvoicePro Invoice Management Dashboard Invoices Clients S [PERSON_NAME] [EMAIL…" at bounding box center [546, 255] width 1009 height 424
click at [627, 186] on html "InvoicePro Invoice Management Dashboard Invoices Clients S [PERSON_NAME] [EMAIL…" at bounding box center [546, 255] width 1009 height 424
click at [125, 185] on link "Invoices" at bounding box center [149, 194] width 184 height 37
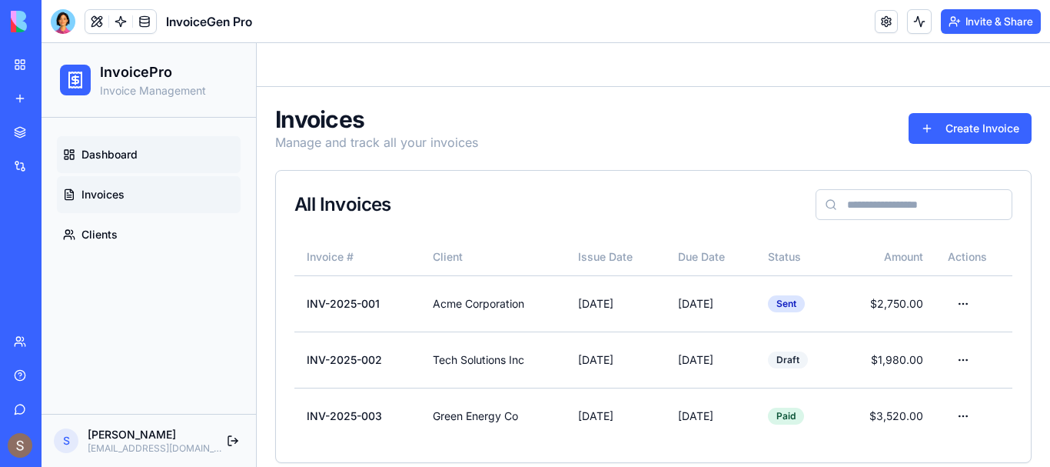
click at [124, 150] on span "Dashboard" at bounding box center [109, 154] width 56 height 15
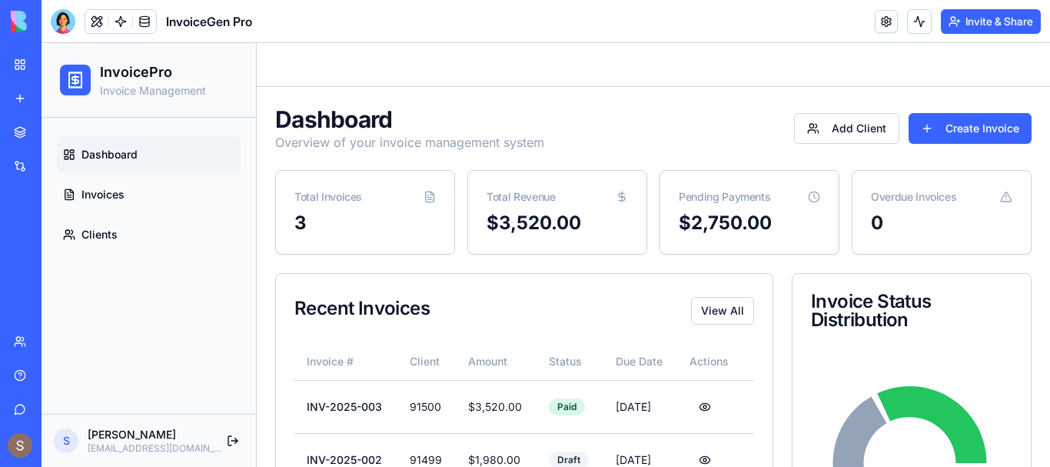
click at [593, 202] on div "Total Revenue" at bounding box center [557, 191] width 178 height 40
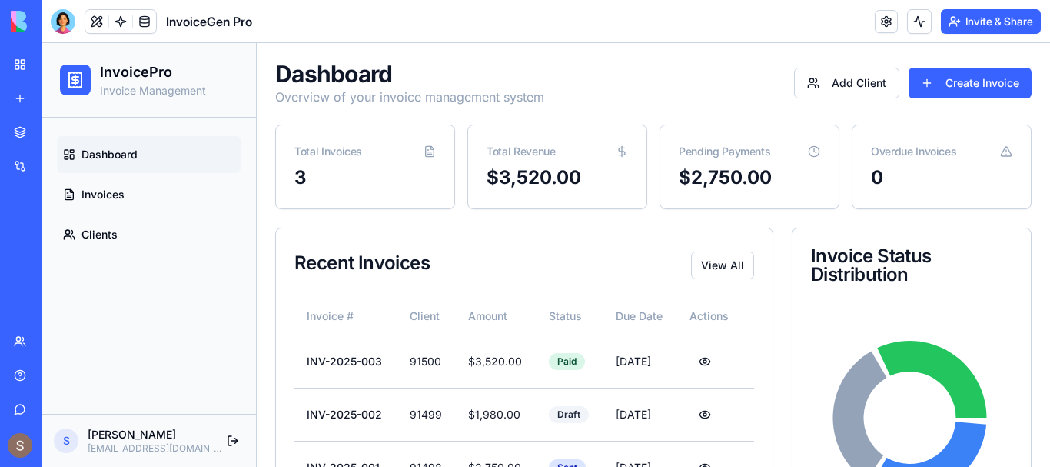
scroll to position [149, 0]
